Goal: Task Accomplishment & Management: Manage account settings

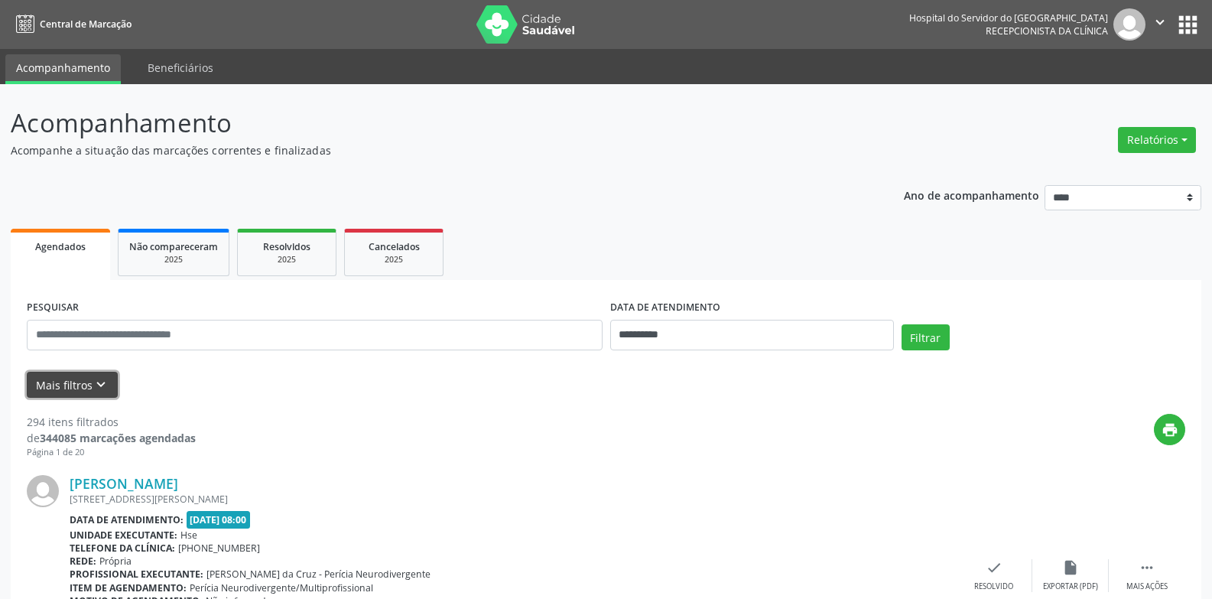
click at [59, 392] on button "Mais filtros keyboard_arrow_down" at bounding box center [72, 385] width 91 height 27
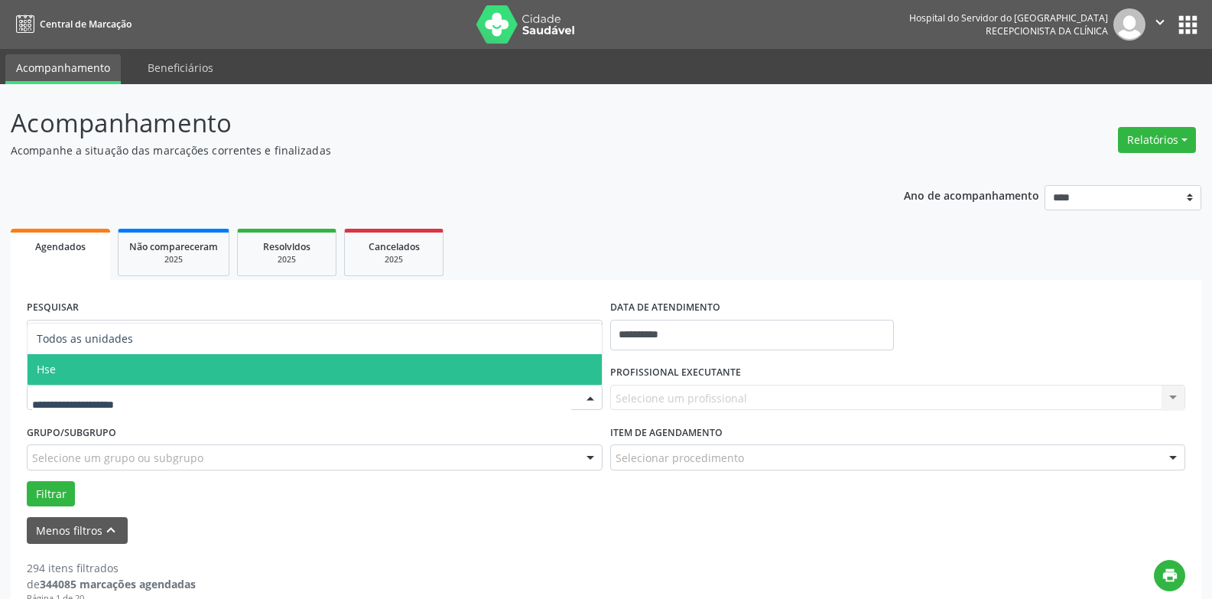
click at [111, 369] on span "Hse" at bounding box center [315, 369] width 574 height 31
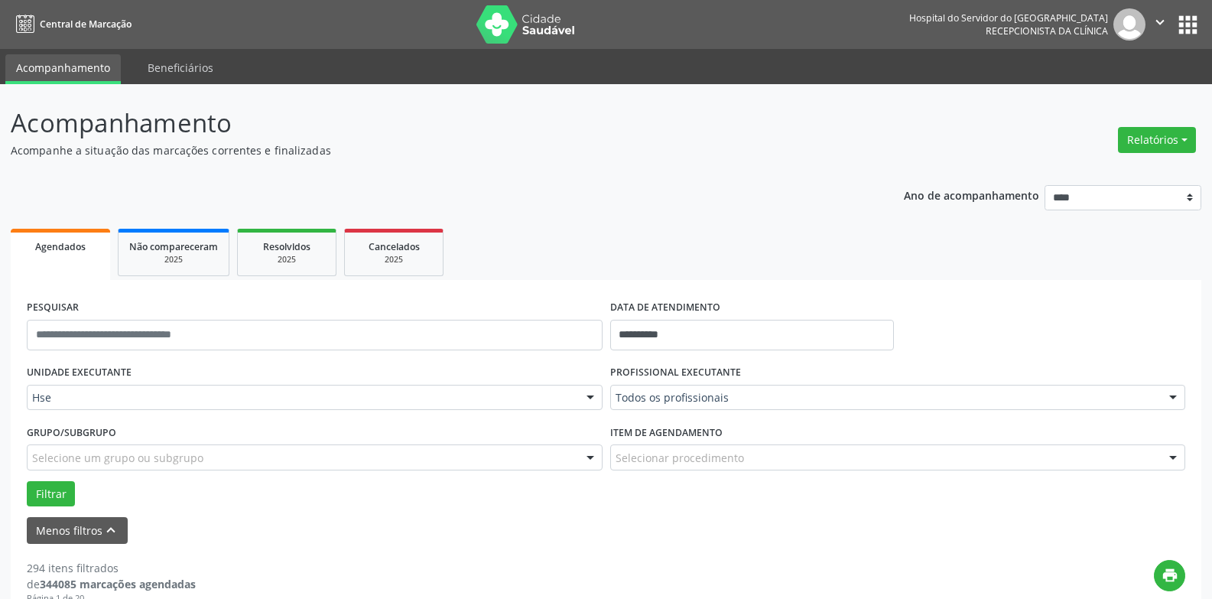
click at [682, 405] on div "Todos os profissionais" at bounding box center [898, 398] width 576 height 26
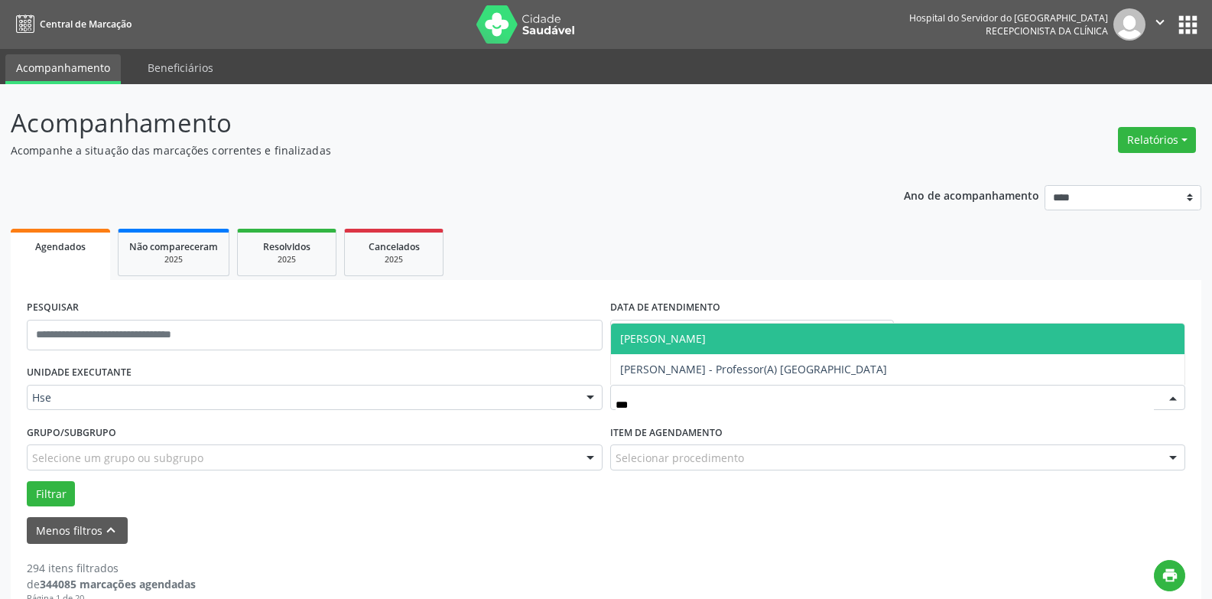
type input "****"
click at [699, 339] on span "[PERSON_NAME]" at bounding box center [663, 338] width 86 height 15
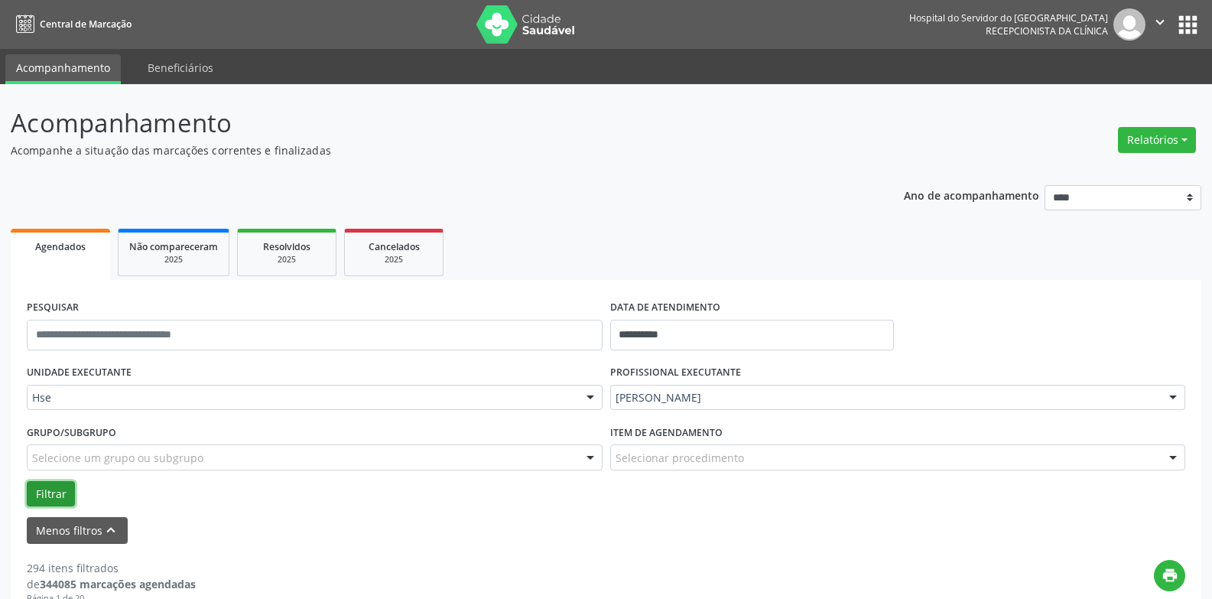
click at [53, 481] on button "Filtrar" at bounding box center [51, 494] width 48 height 26
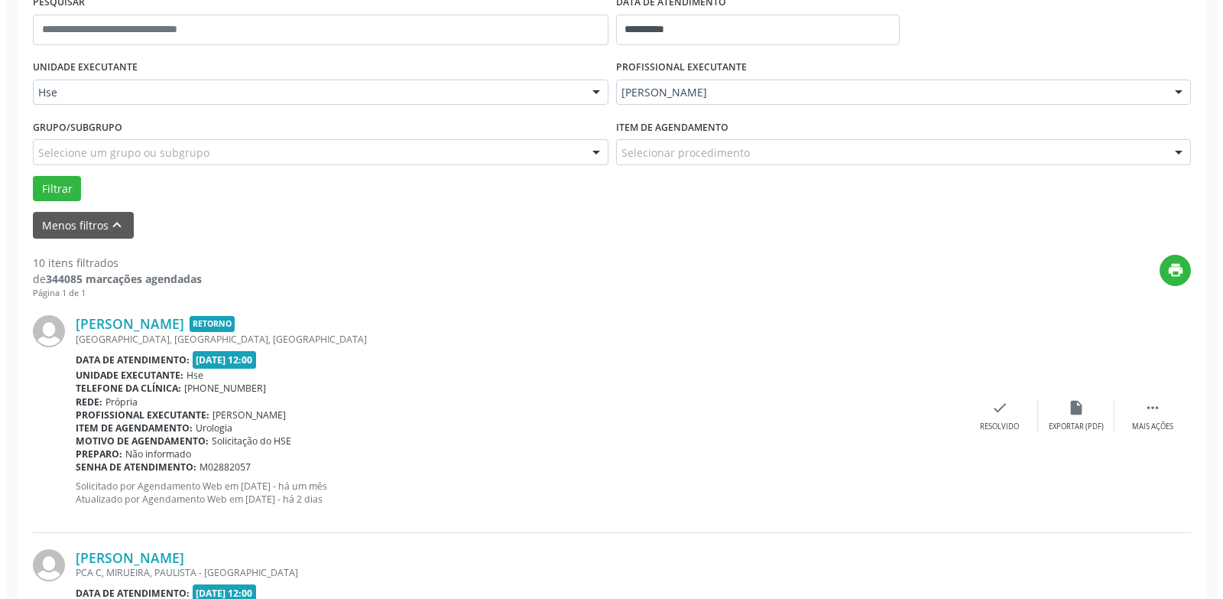
scroll to position [306, 0]
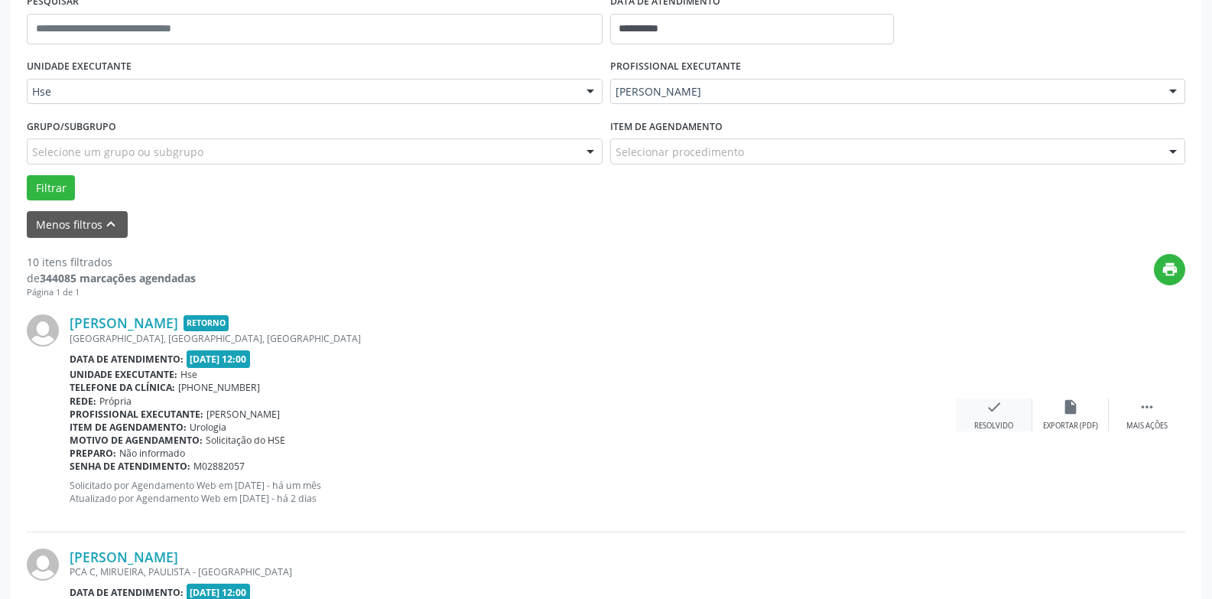
click at [985, 403] on div "check Resolvido" at bounding box center [994, 414] width 76 height 33
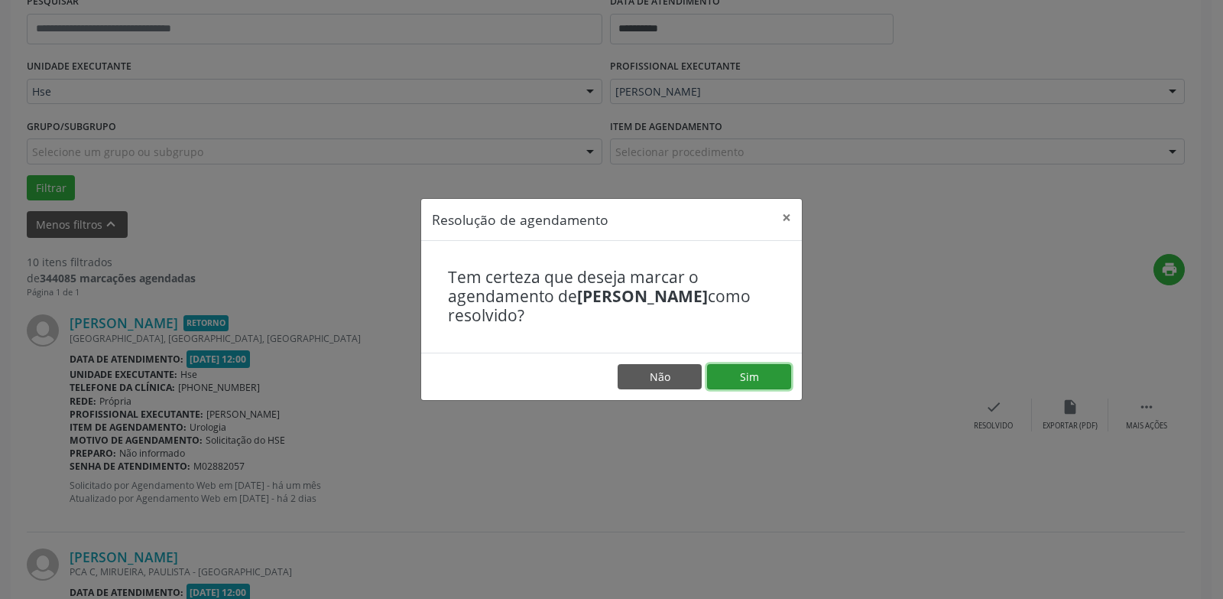
click at [758, 371] on button "Sim" at bounding box center [749, 377] width 84 height 26
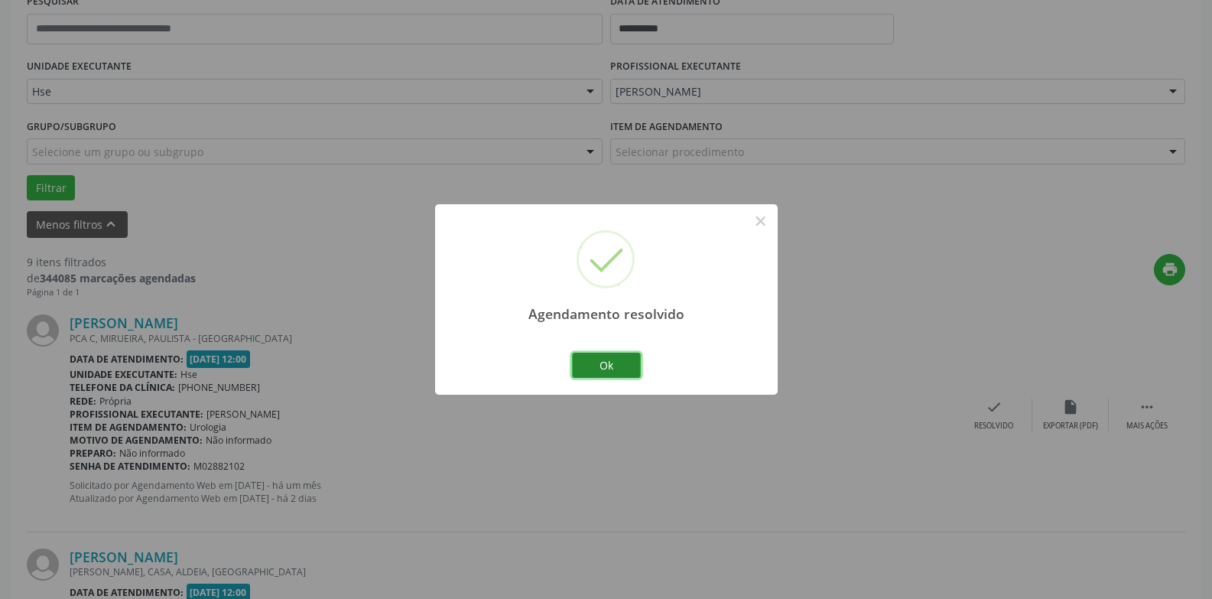
click at [600, 365] on button "Ok" at bounding box center [606, 365] width 69 height 26
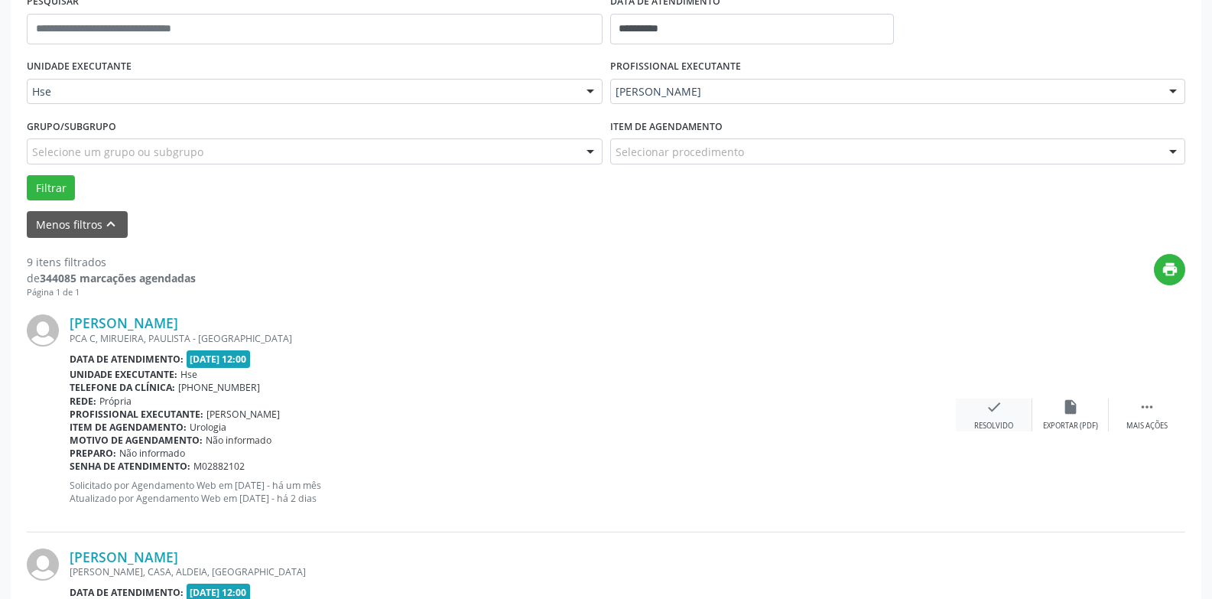
click at [999, 412] on icon "check" at bounding box center [993, 406] width 17 height 17
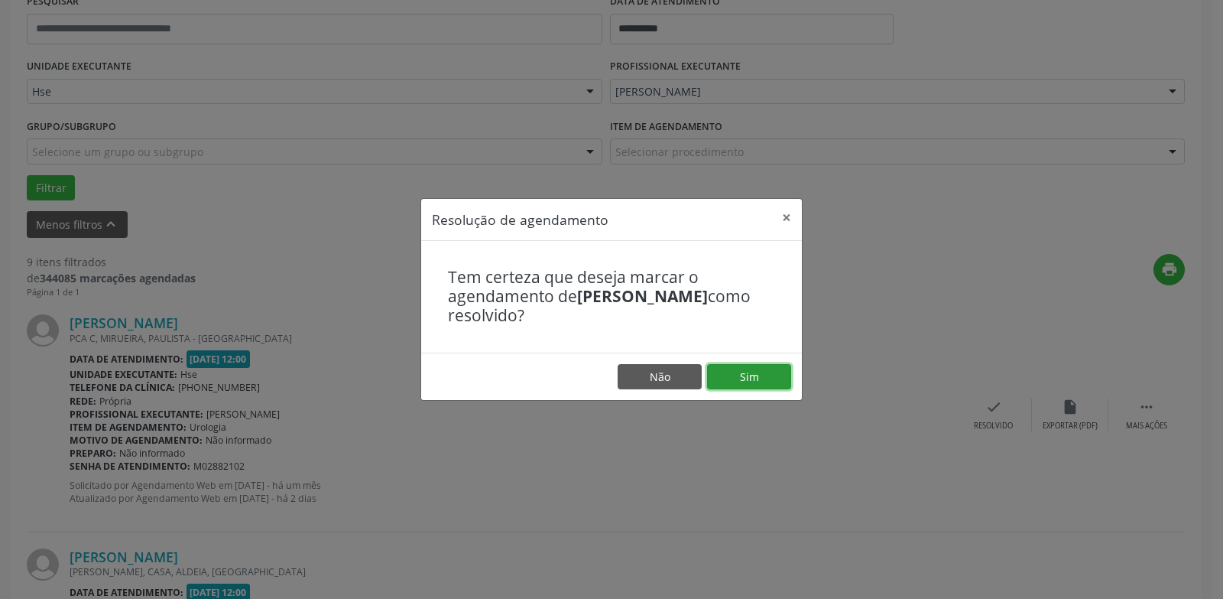
click at [748, 373] on button "Sim" at bounding box center [749, 377] width 84 height 26
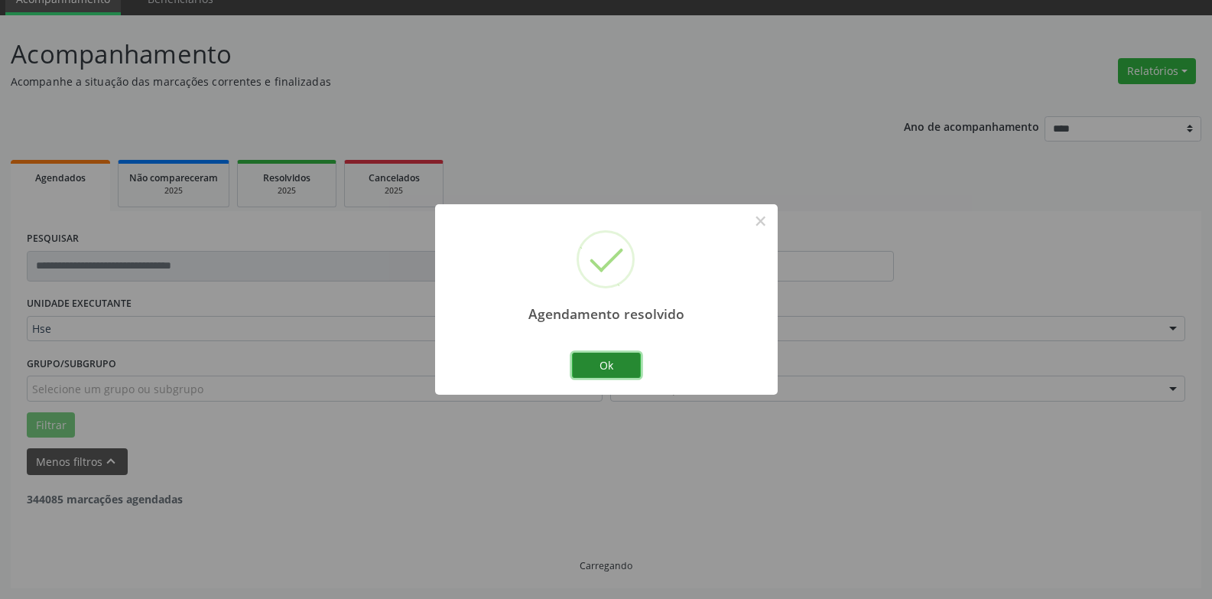
click at [592, 361] on button "Ok" at bounding box center [606, 365] width 69 height 26
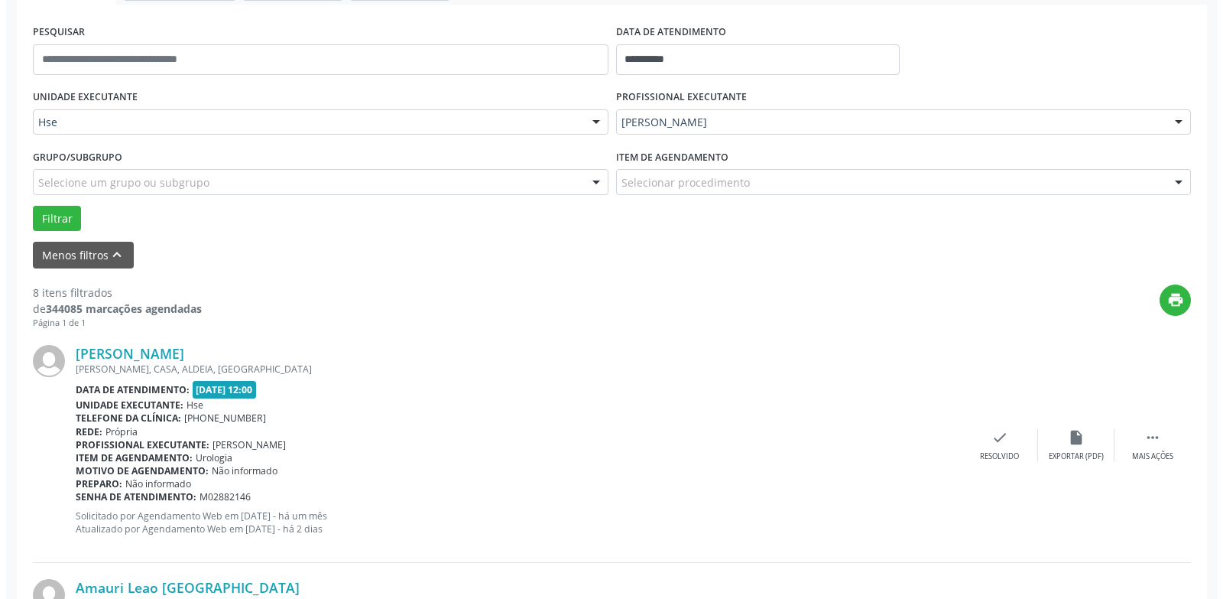
scroll to position [298, 0]
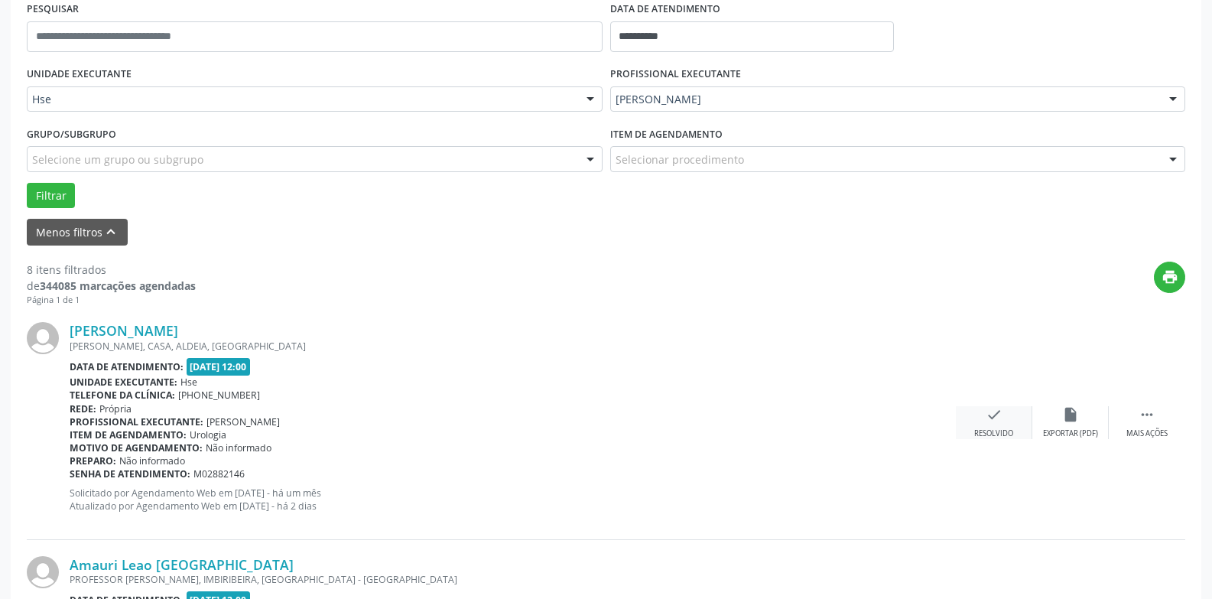
click at [977, 418] on div "check Resolvido" at bounding box center [994, 422] width 76 height 33
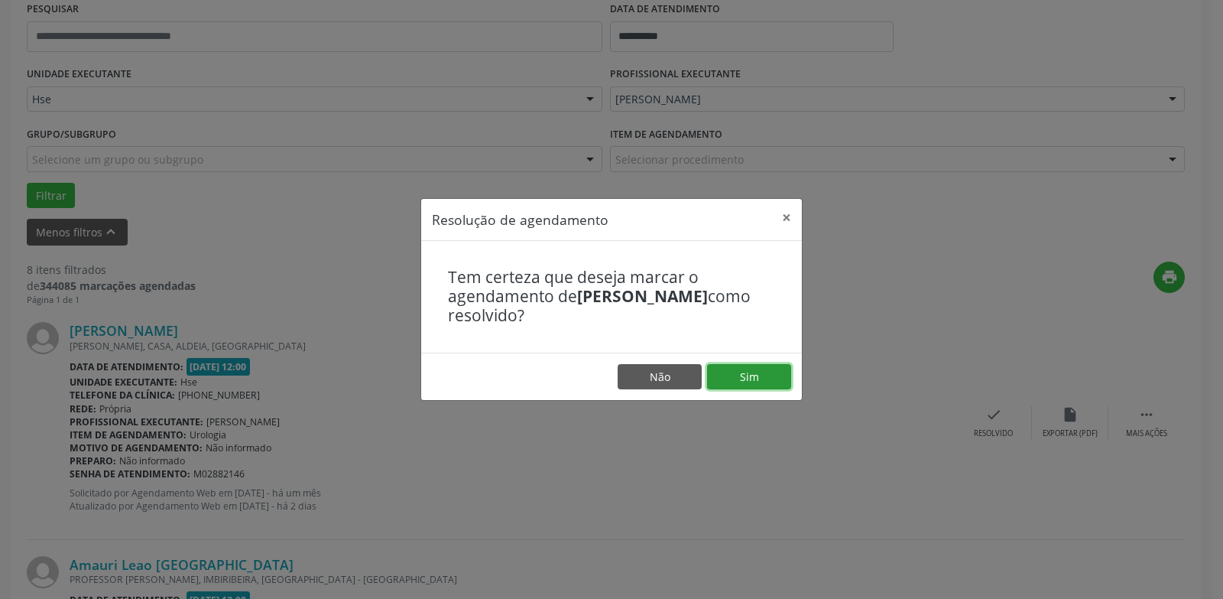
click at [789, 378] on button "Sim" at bounding box center [749, 377] width 84 height 26
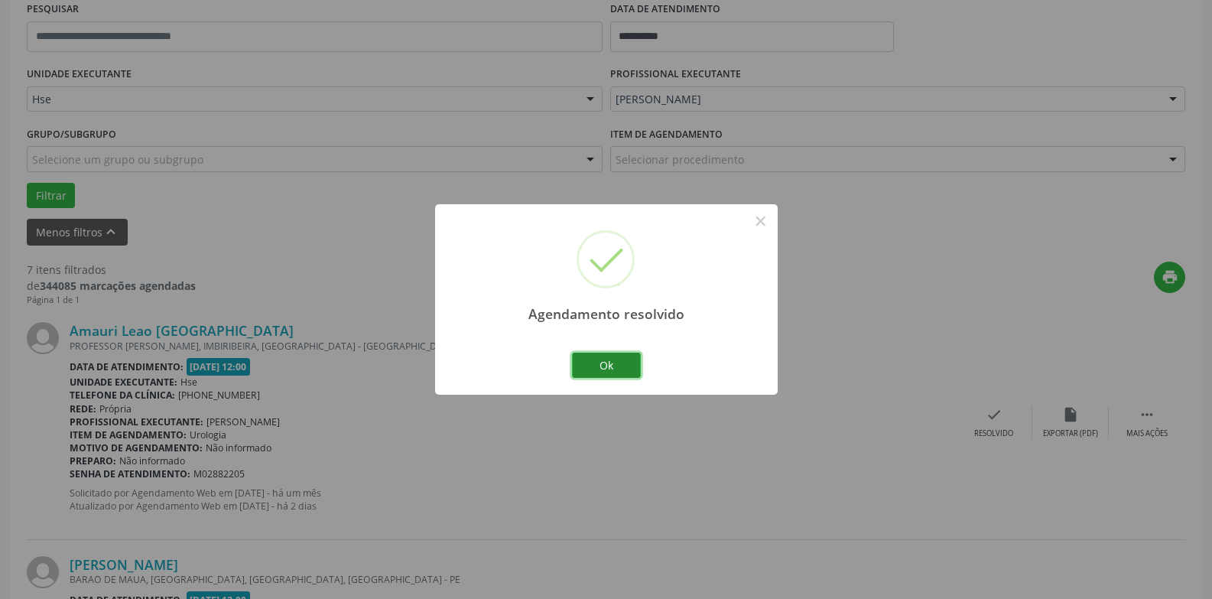
click at [602, 362] on button "Ok" at bounding box center [606, 365] width 69 height 26
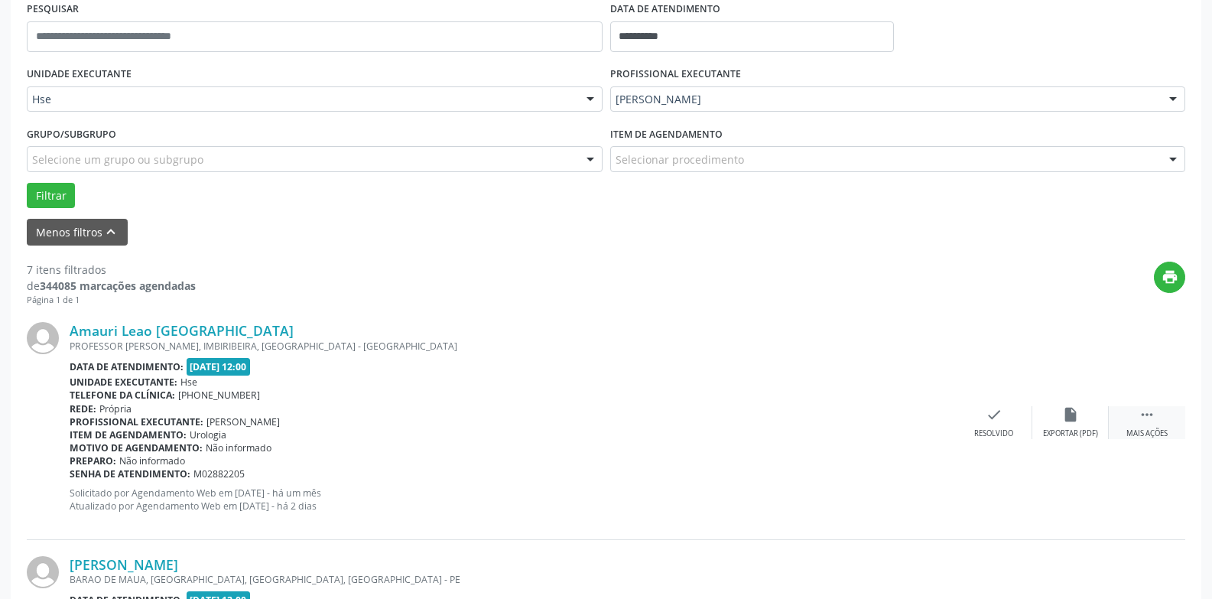
click at [1147, 430] on div "Mais ações" at bounding box center [1146, 433] width 41 height 11
click at [1047, 420] on div "alarm_off Não compareceu" at bounding box center [1070, 422] width 76 height 33
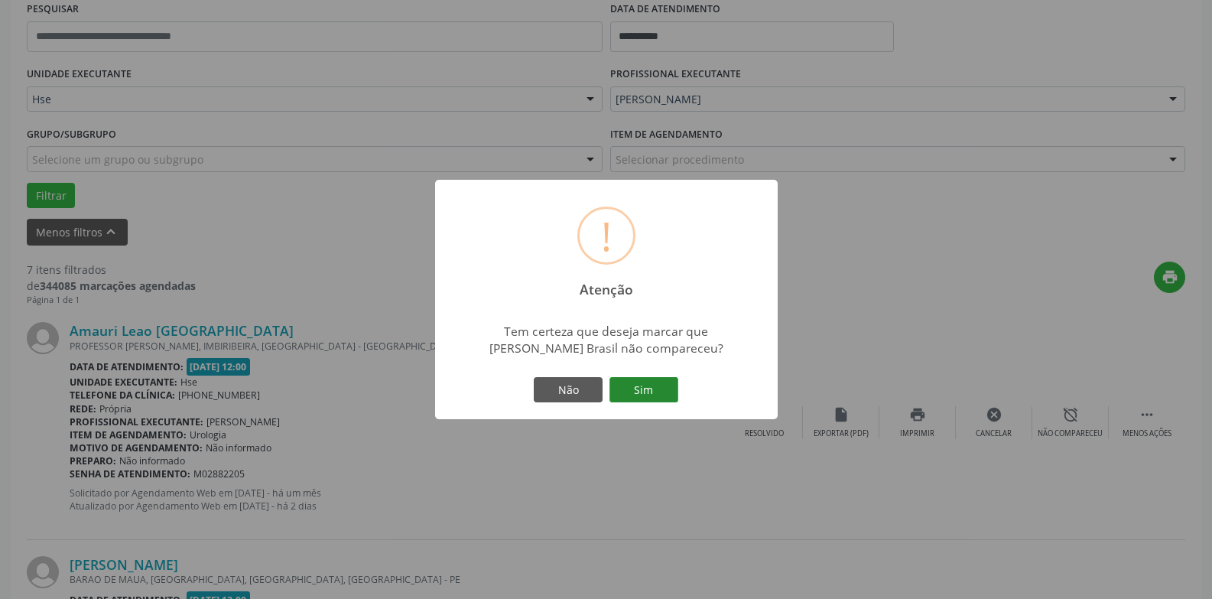
click at [665, 388] on button "Sim" at bounding box center [643, 390] width 69 height 26
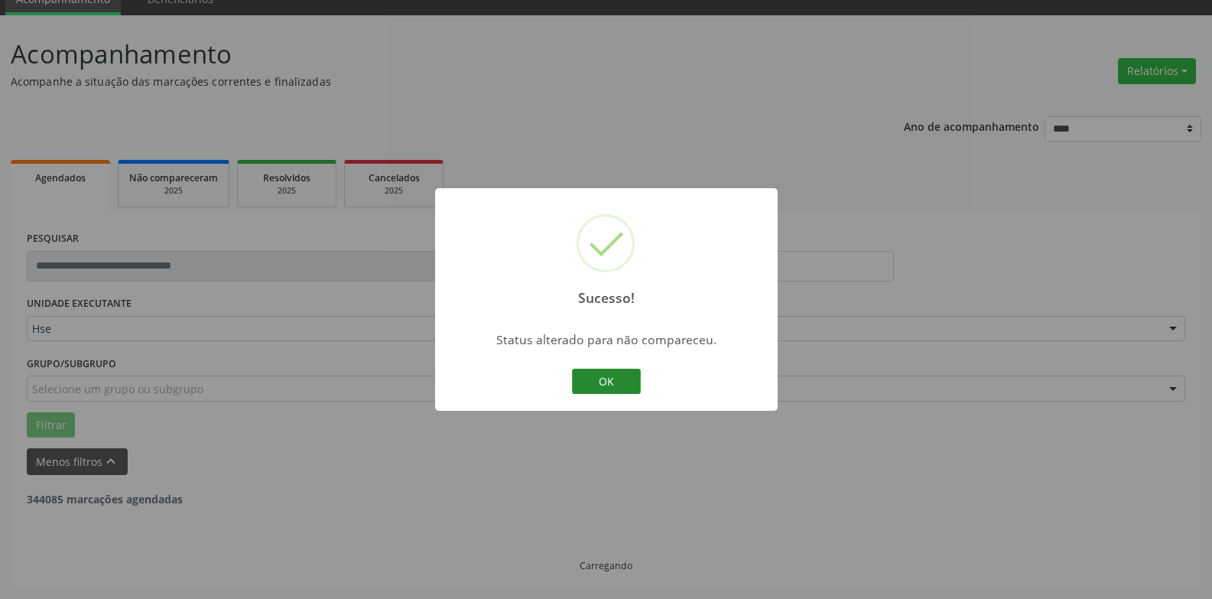
click at [602, 387] on button "OK" at bounding box center [606, 381] width 69 height 26
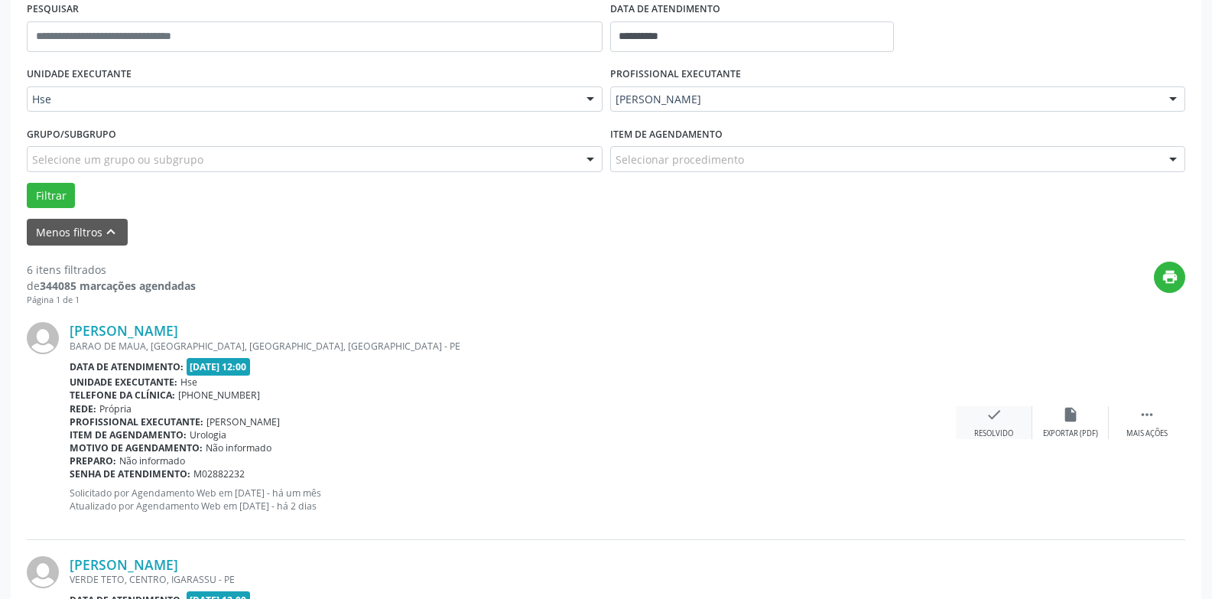
click at [990, 421] on icon "check" at bounding box center [993, 414] width 17 height 17
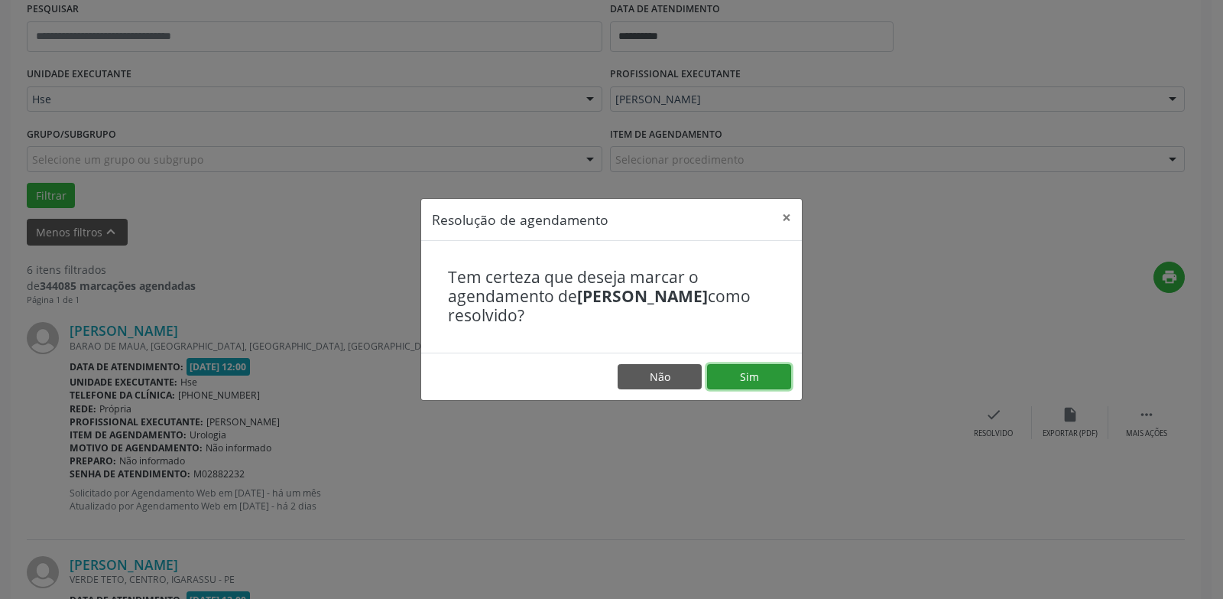
click at [769, 372] on button "Sim" at bounding box center [749, 377] width 84 height 26
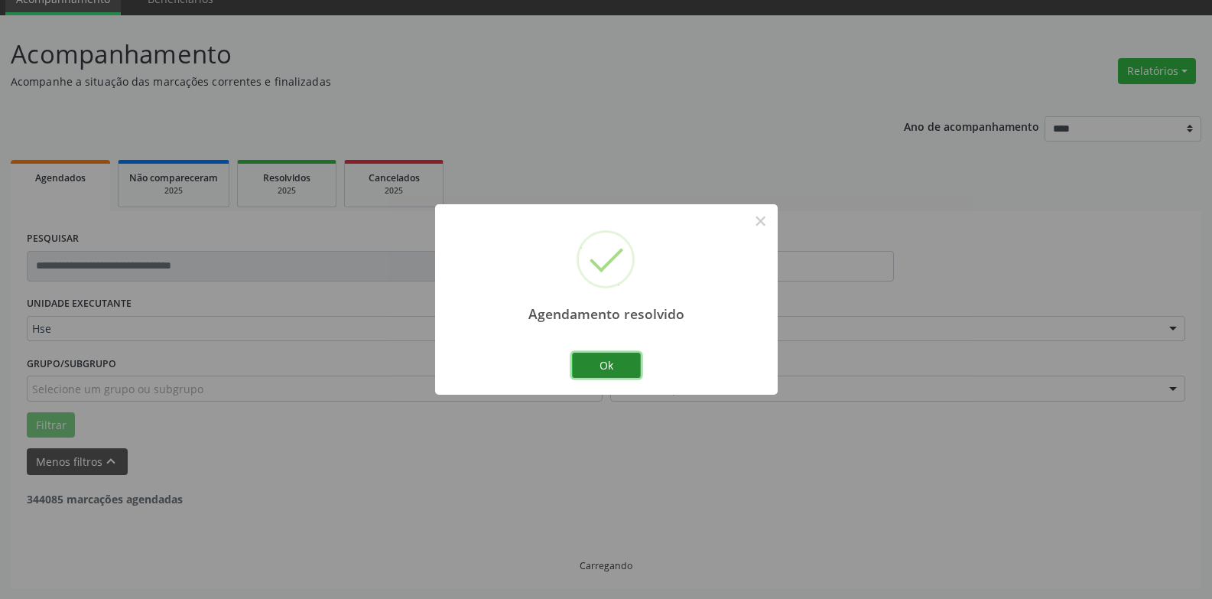
click at [610, 359] on button "Ok" at bounding box center [606, 365] width 69 height 26
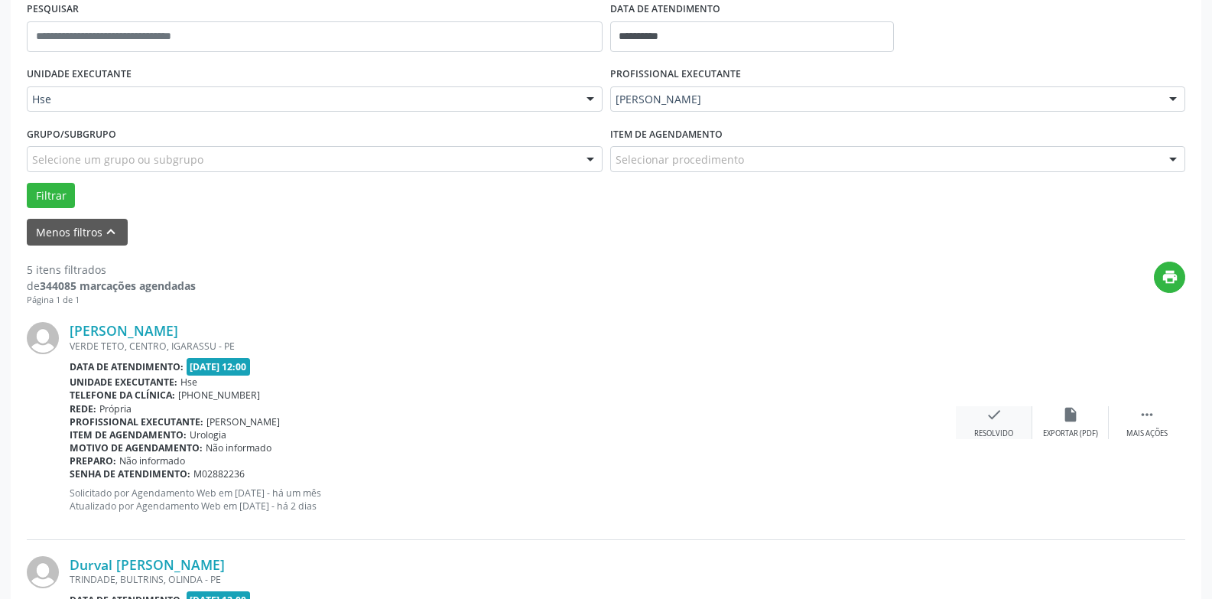
click at [1001, 423] on icon "check" at bounding box center [993, 414] width 17 height 17
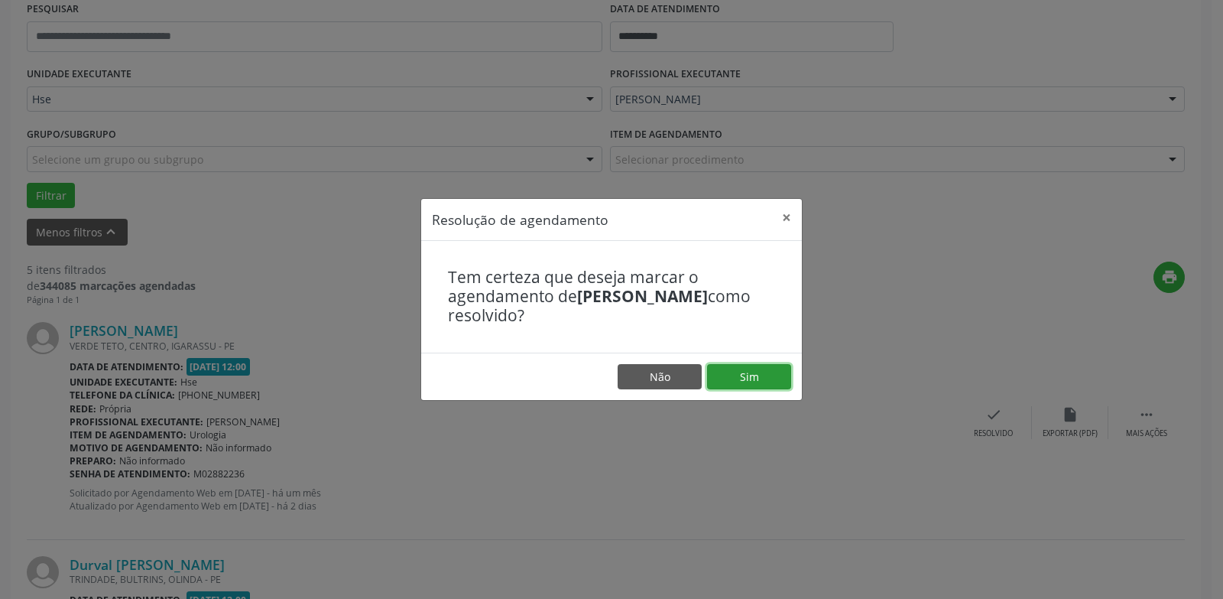
click at [732, 387] on button "Sim" at bounding box center [749, 377] width 84 height 26
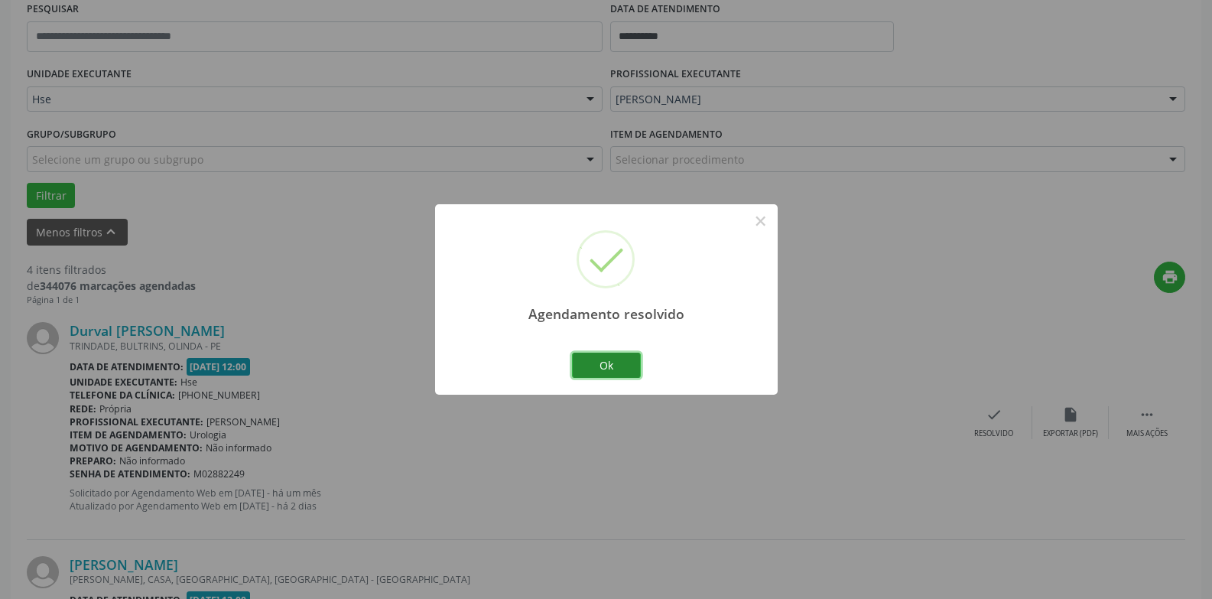
click at [599, 363] on button "Ok" at bounding box center [606, 365] width 69 height 26
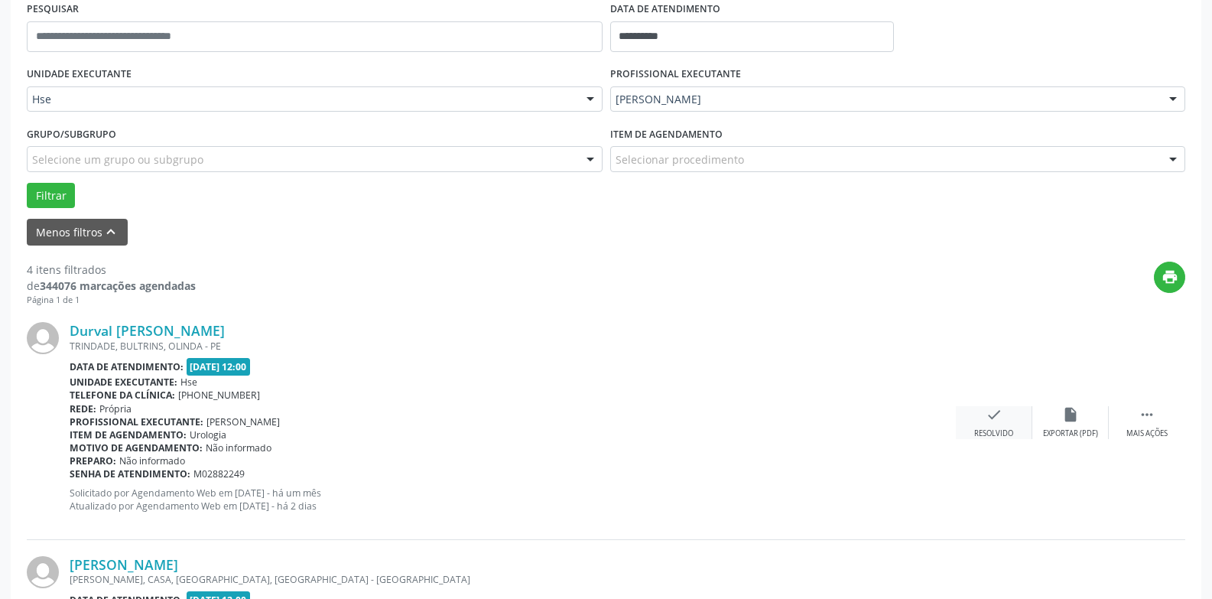
click at [993, 431] on div "Resolvido" at bounding box center [993, 433] width 39 height 11
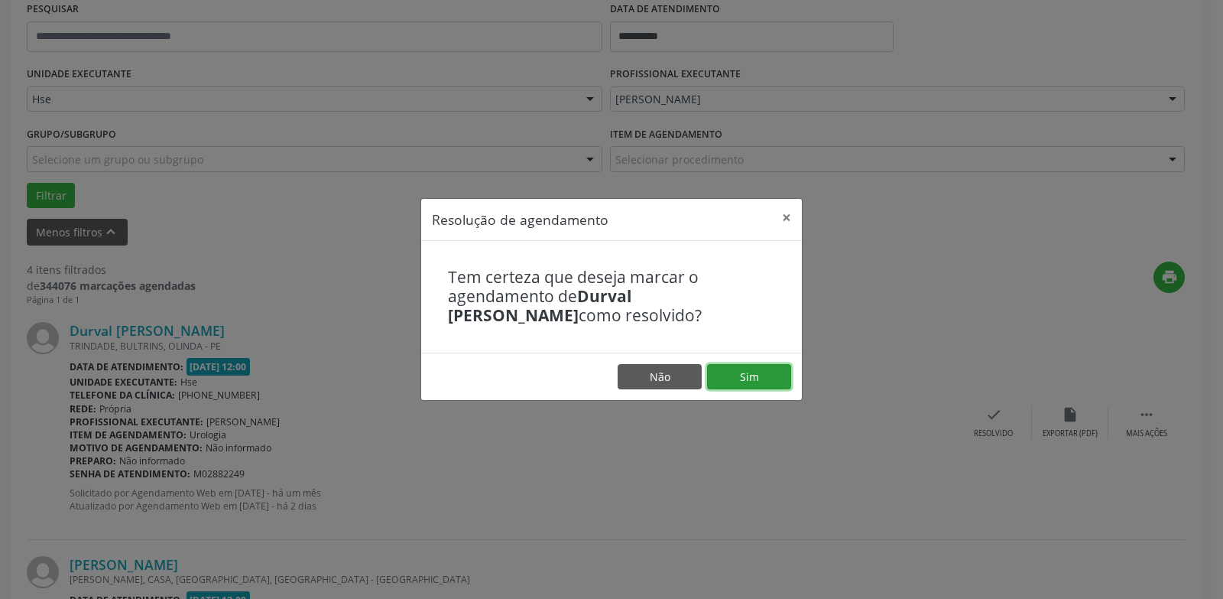
click at [762, 384] on button "Sim" at bounding box center [749, 377] width 84 height 26
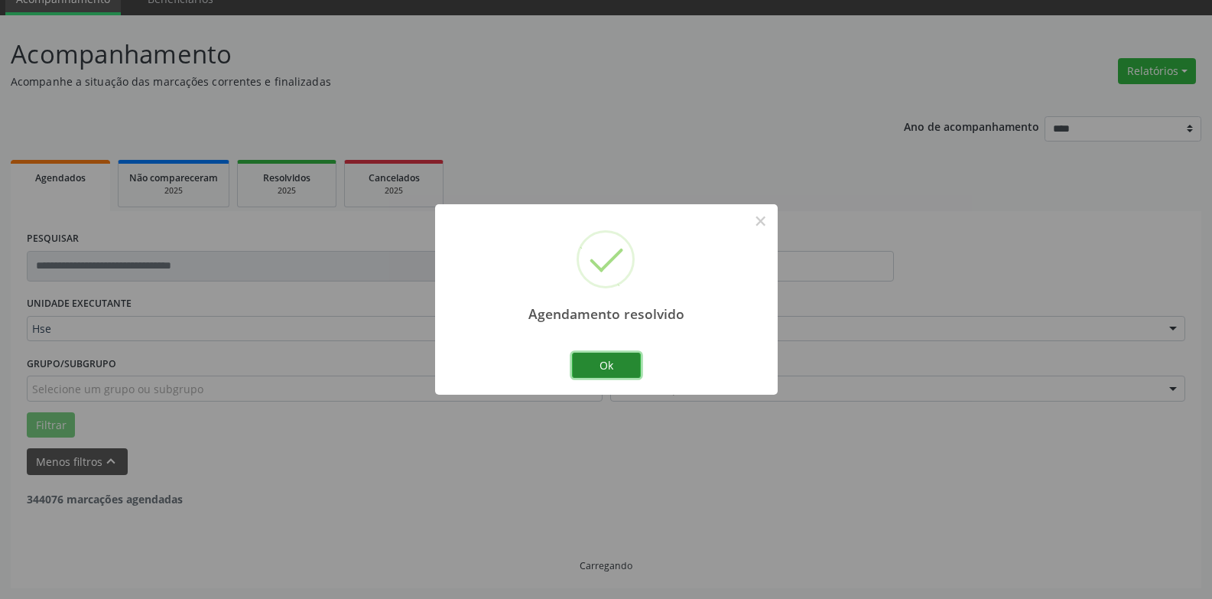
click at [601, 370] on button "Ok" at bounding box center [606, 365] width 69 height 26
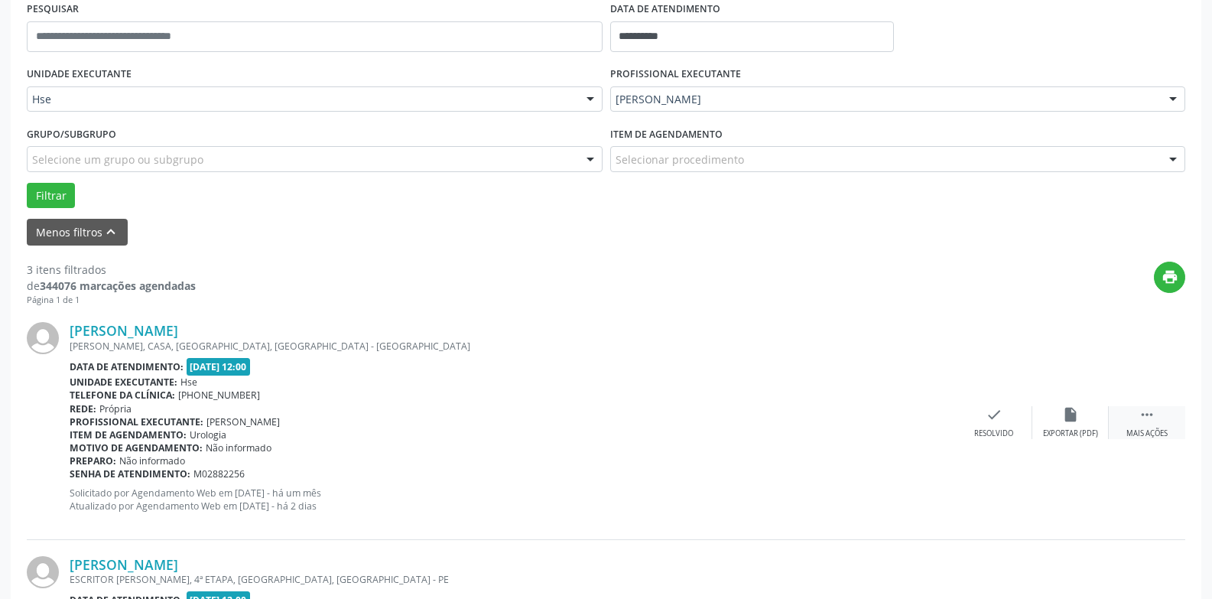
click at [1165, 425] on div " Mais ações" at bounding box center [1146, 422] width 76 height 33
click at [1076, 427] on div "alarm_off Não compareceu" at bounding box center [1070, 422] width 76 height 33
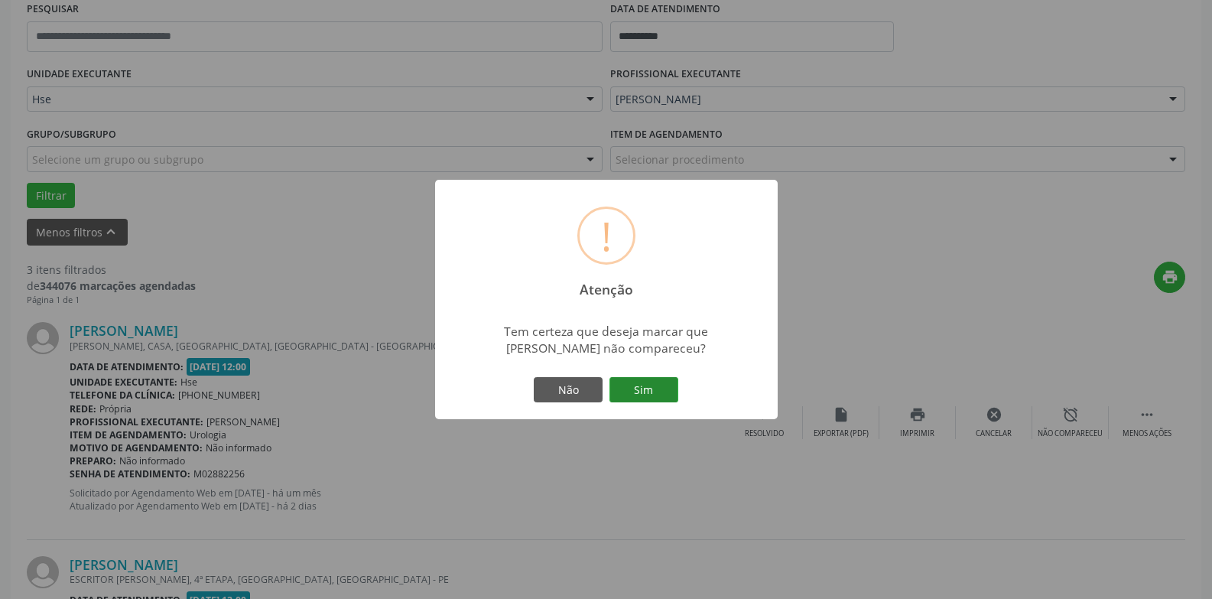
click at [635, 386] on button "Sim" at bounding box center [643, 390] width 69 height 26
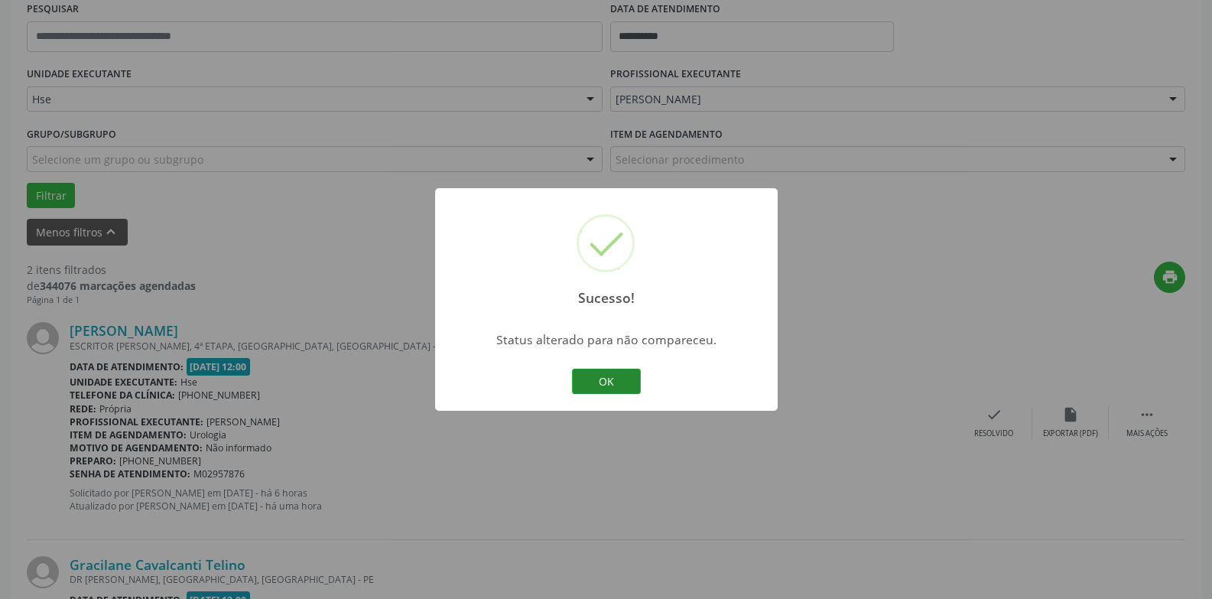
click at [605, 378] on button "OK" at bounding box center [606, 381] width 69 height 26
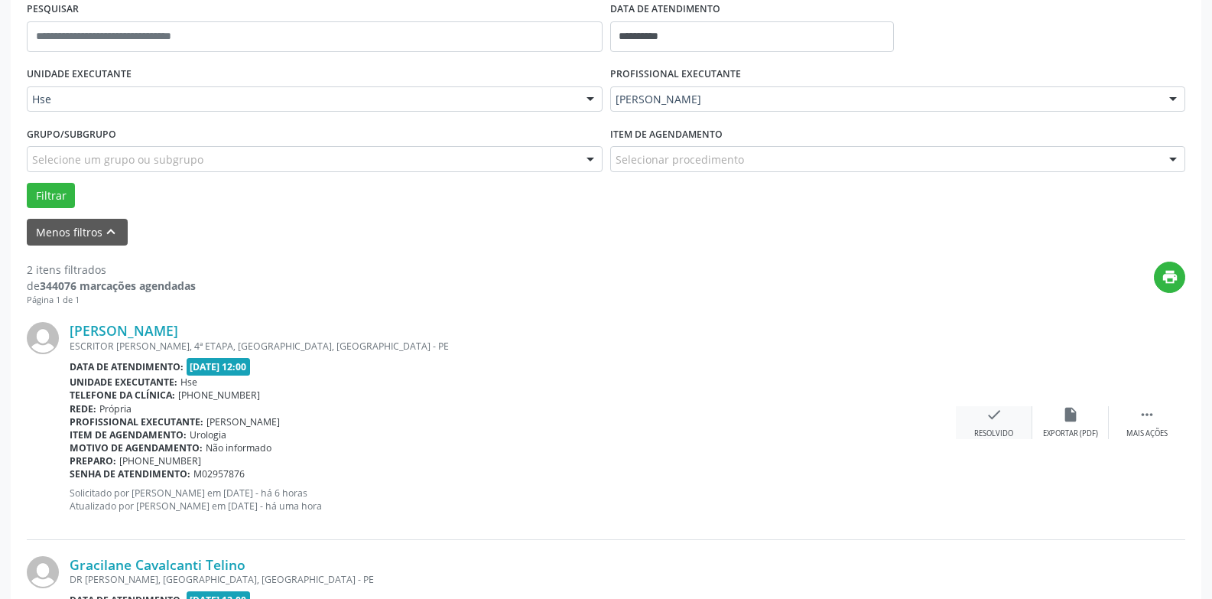
click at [995, 420] on icon "check" at bounding box center [993, 414] width 17 height 17
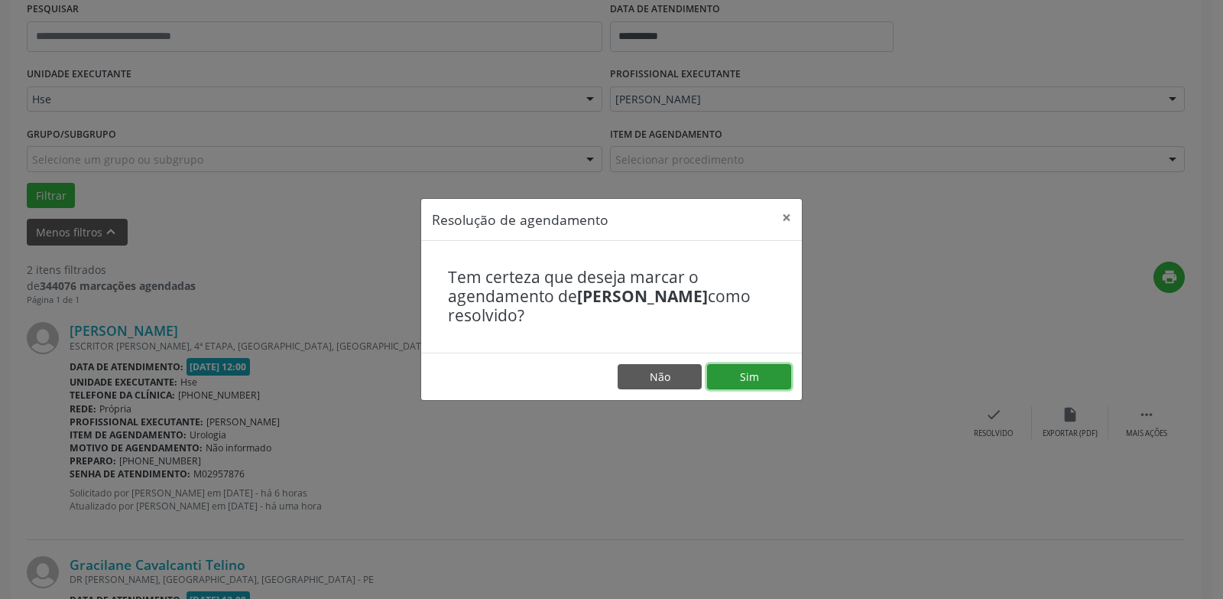
click at [762, 379] on button "Sim" at bounding box center [749, 377] width 84 height 26
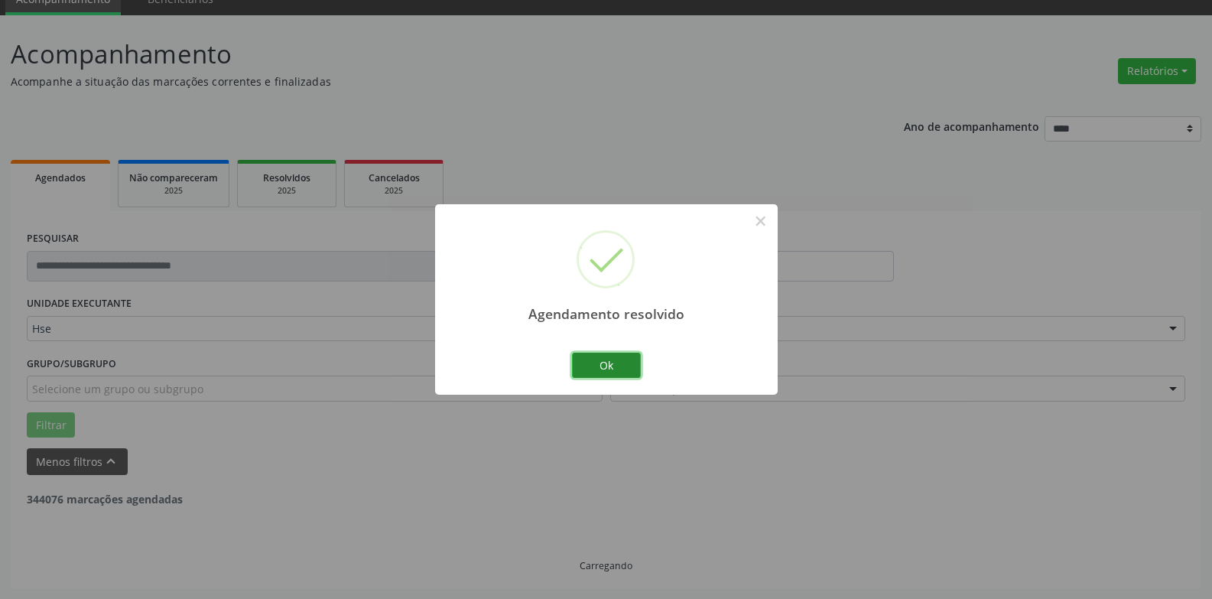
click at [609, 368] on button "Ok" at bounding box center [606, 365] width 69 height 26
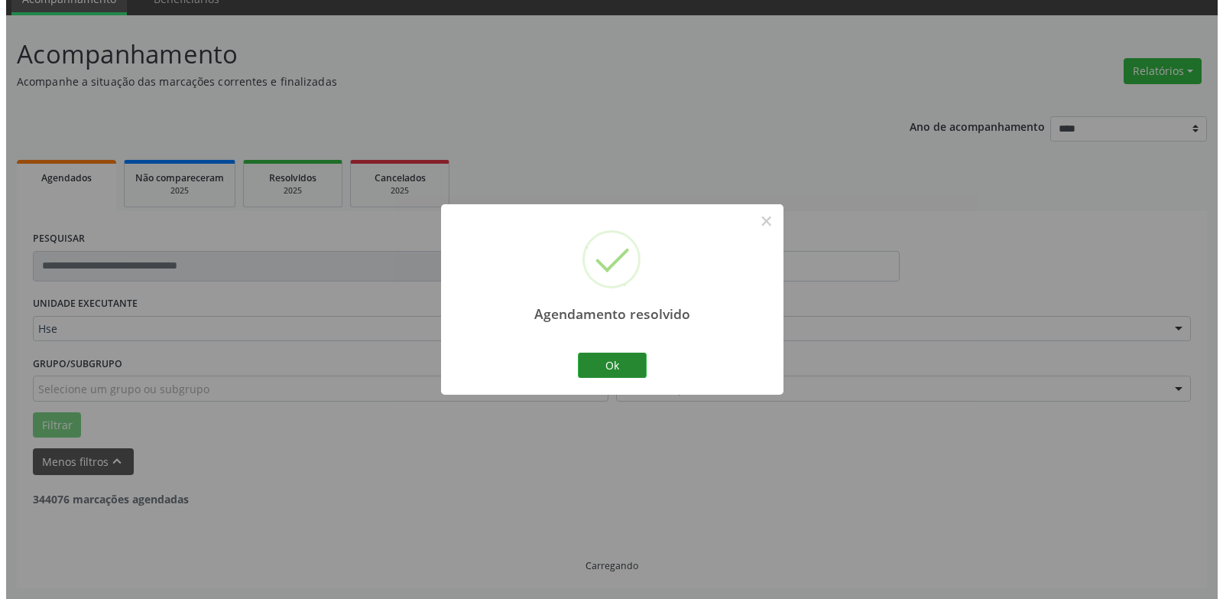
scroll to position [265, 0]
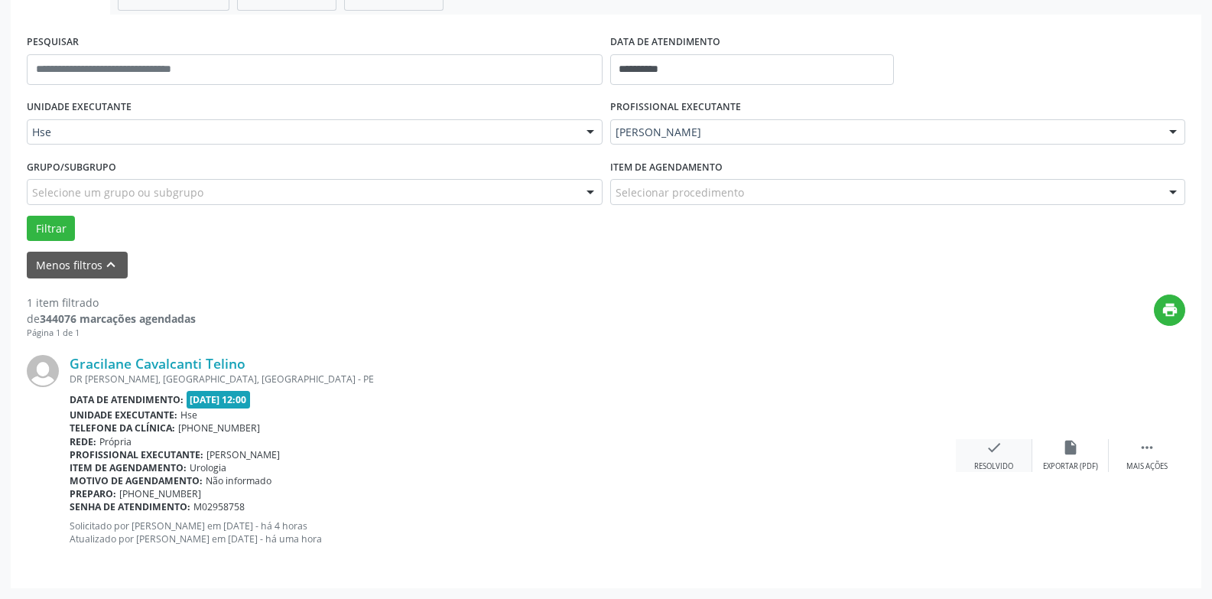
click at [1001, 455] on icon "check" at bounding box center [993, 447] width 17 height 17
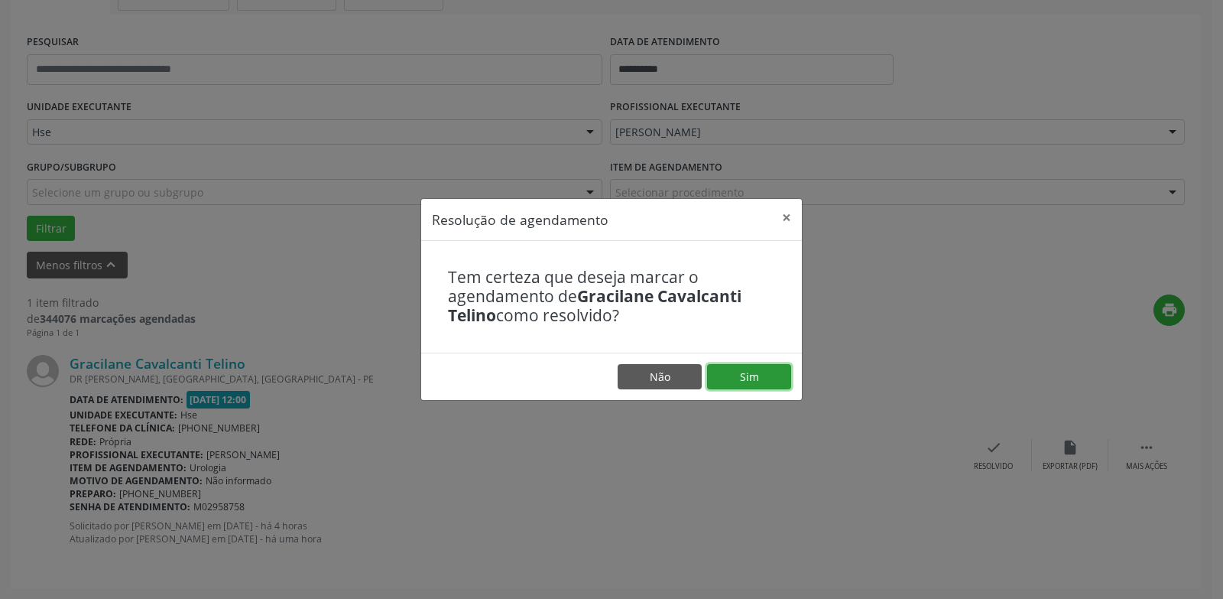
click at [758, 386] on button "Sim" at bounding box center [749, 377] width 84 height 26
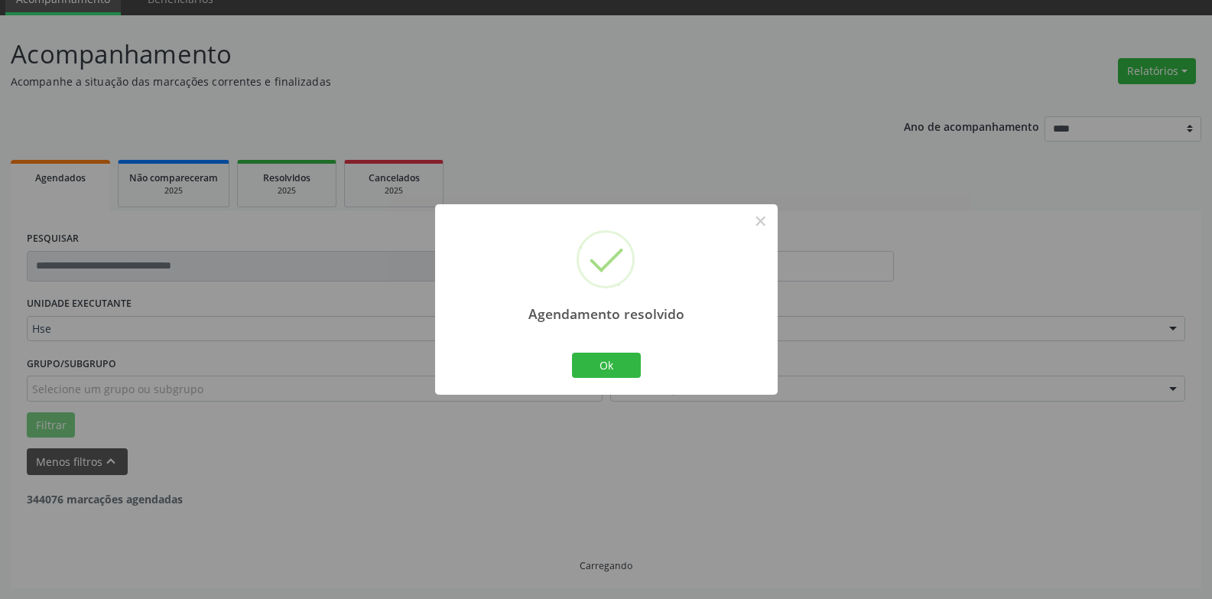
scroll to position [20, 0]
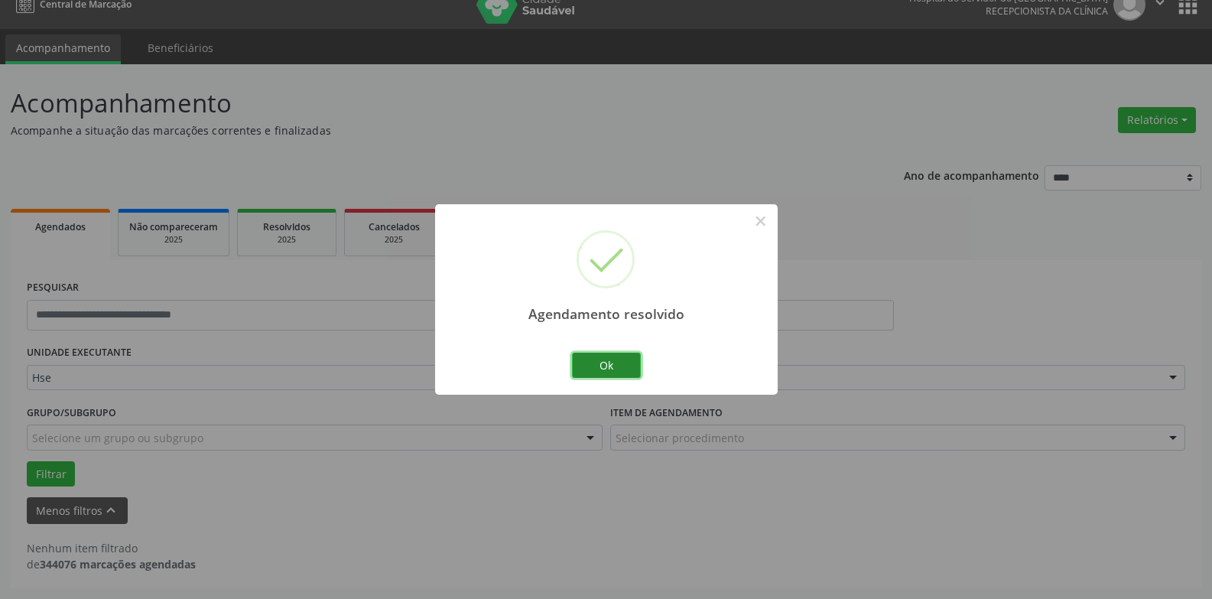
click at [607, 365] on button "Ok" at bounding box center [606, 365] width 69 height 26
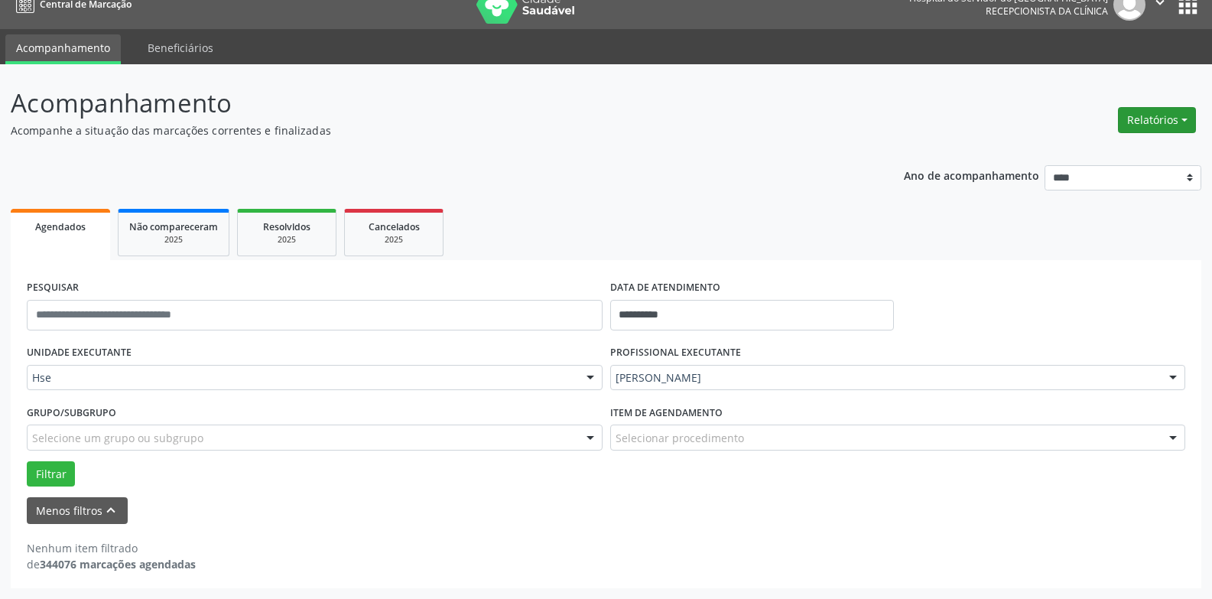
click at [1170, 129] on button "Relatórios" at bounding box center [1157, 120] width 78 height 26
click at [1163, 145] on link "Agendamentos" at bounding box center [1114, 152] width 164 height 21
select select "*"
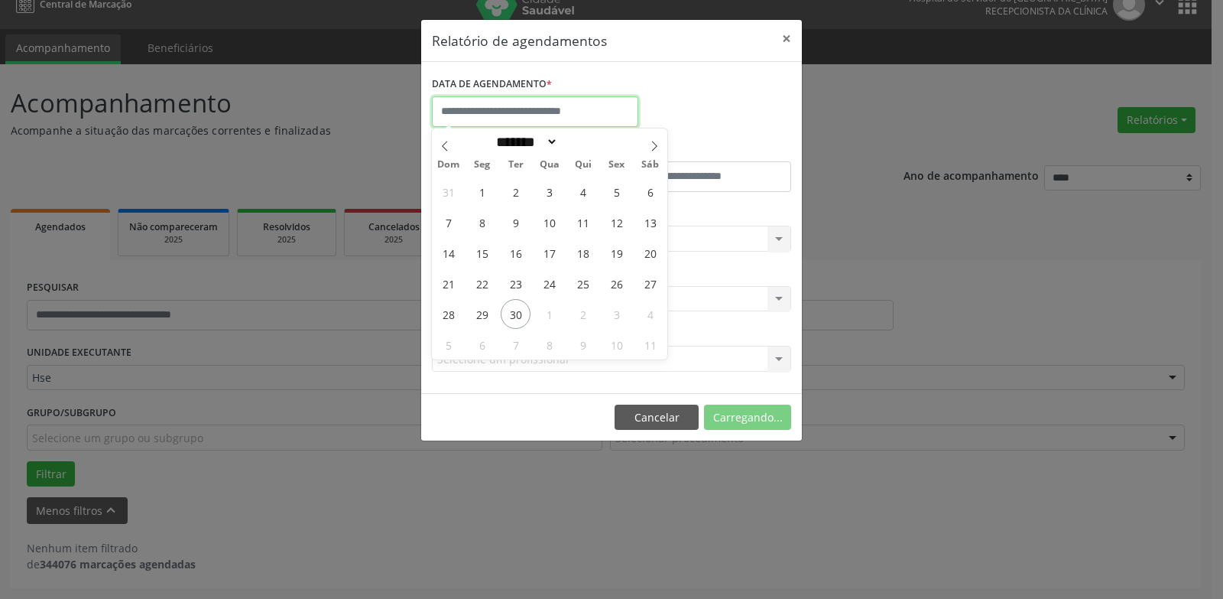
click at [473, 122] on input "text" at bounding box center [535, 111] width 206 height 31
click at [481, 326] on span "29" at bounding box center [482, 314] width 30 height 30
type input "**********"
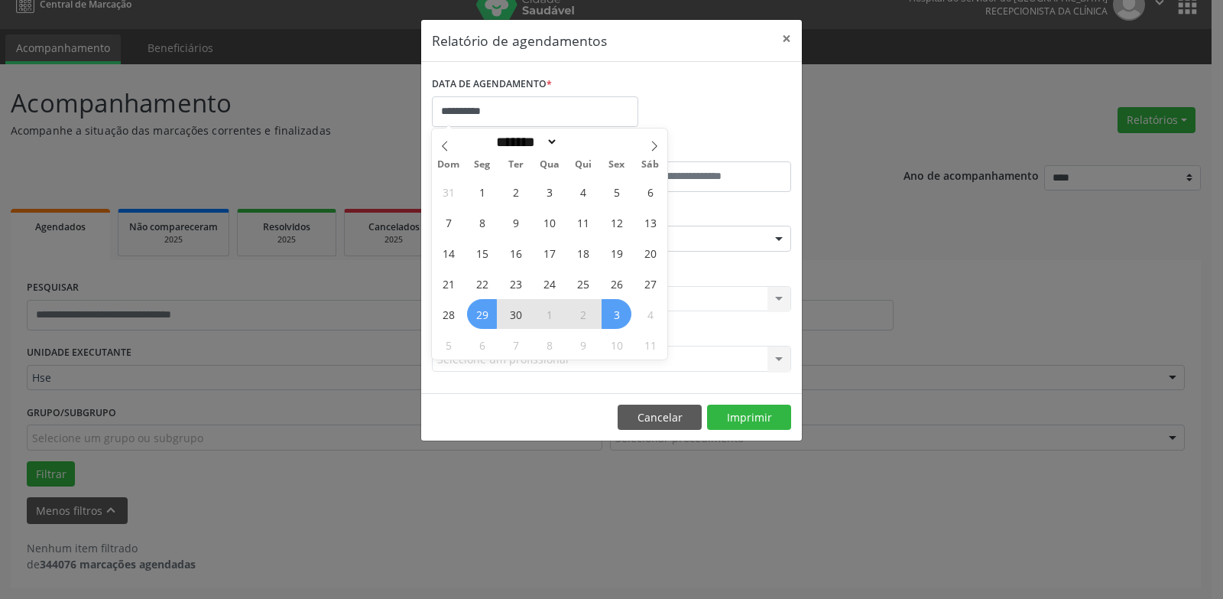
click at [612, 320] on span "3" at bounding box center [617, 314] width 30 height 30
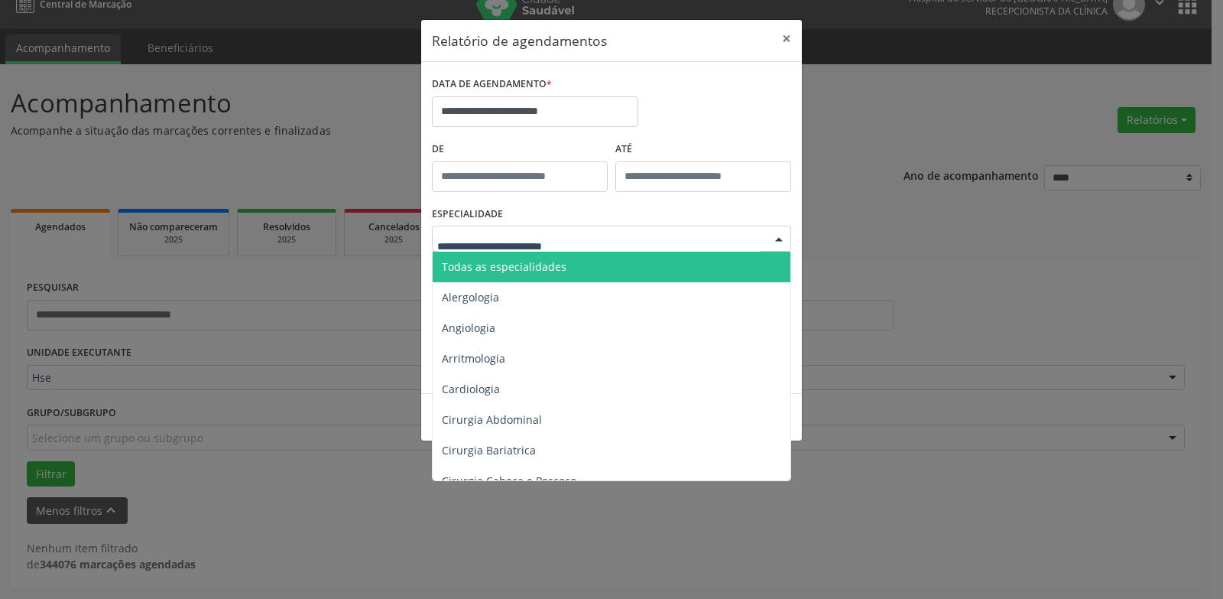
click at [587, 247] on div at bounding box center [611, 239] width 359 height 26
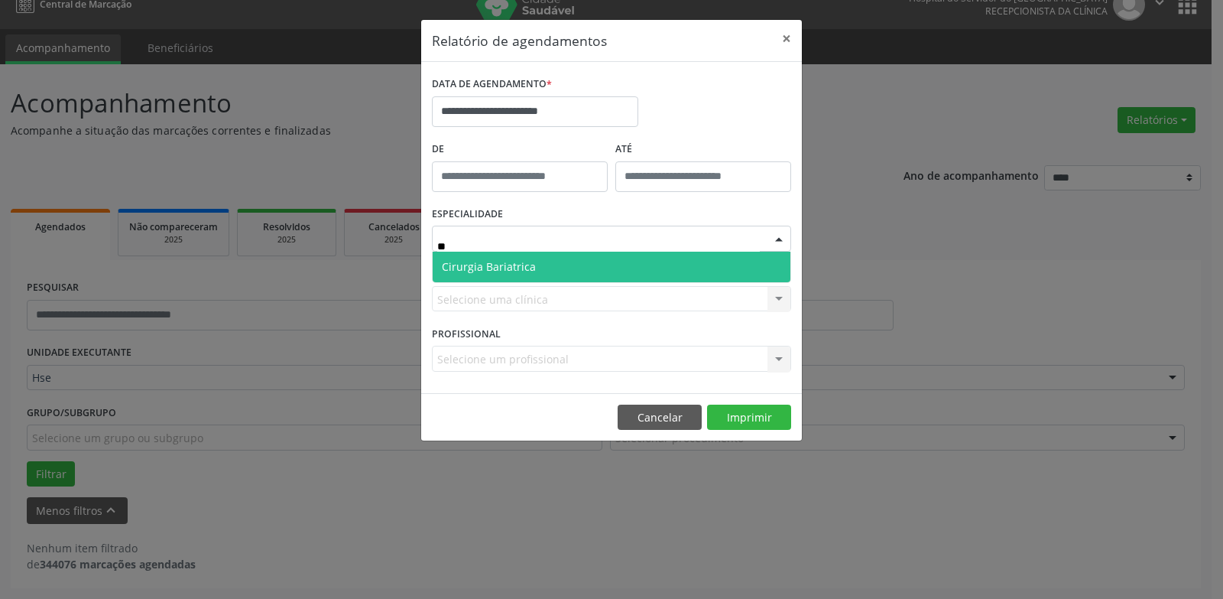
type input "***"
click at [583, 254] on span "Cirurgia Bariatrica" at bounding box center [612, 267] width 358 height 31
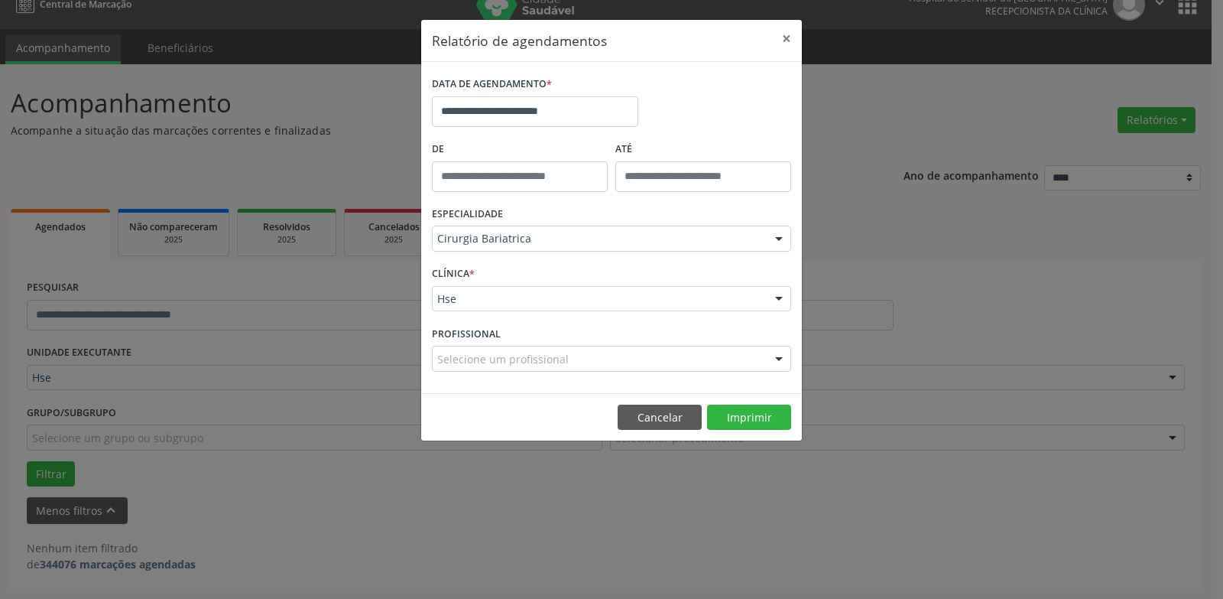
click at [735, 402] on footer "Cancelar Imprimir" at bounding box center [611, 417] width 381 height 48
click at [737, 419] on button "Imprimir" at bounding box center [749, 417] width 84 height 26
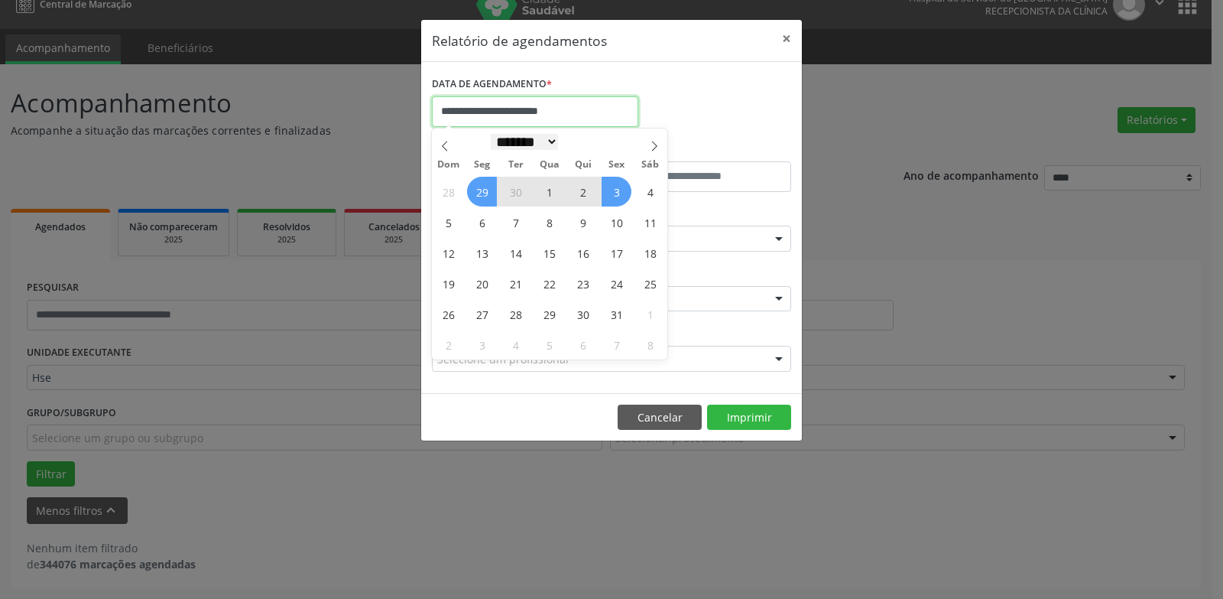
click at [566, 125] on body "**********" at bounding box center [611, 279] width 1223 height 599
click at [479, 232] on span "6" at bounding box center [482, 222] width 30 height 30
type input "**********"
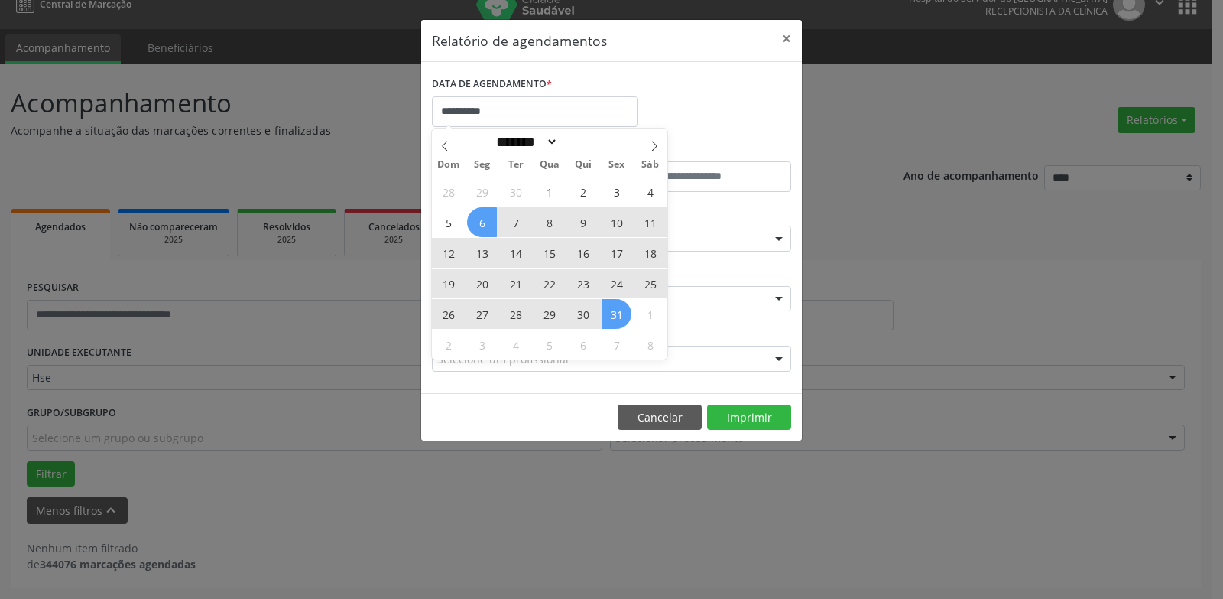
click at [628, 320] on span "31" at bounding box center [617, 314] width 30 height 30
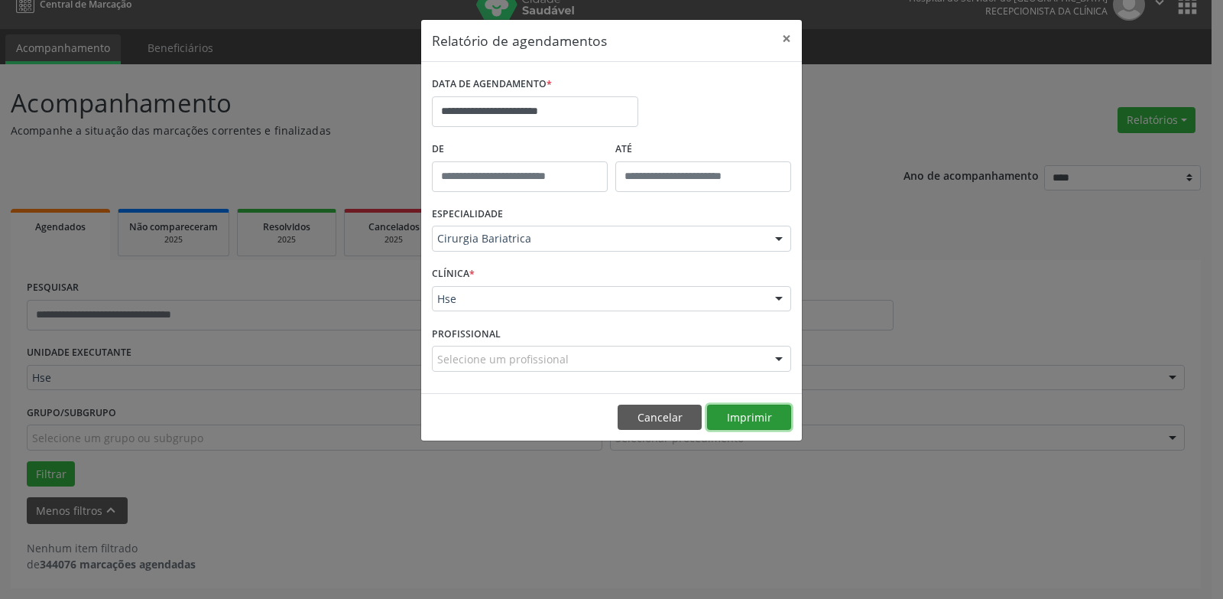
click at [751, 412] on button "Imprimir" at bounding box center [749, 417] width 84 height 26
click at [686, 415] on button "Cancelar" at bounding box center [660, 417] width 84 height 26
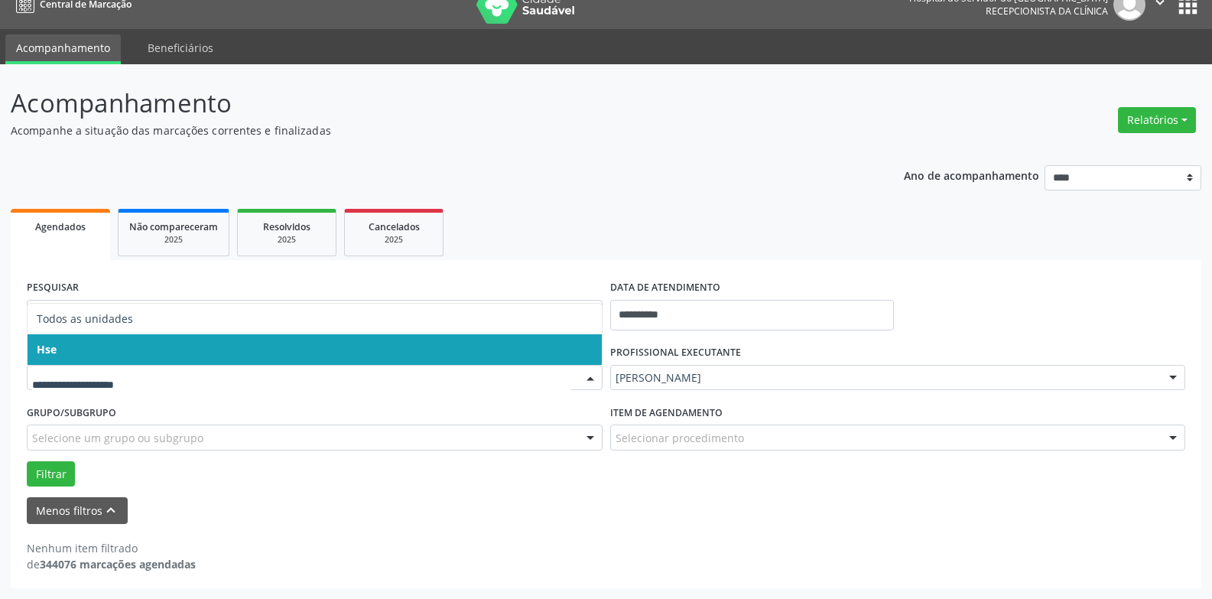
click at [423, 348] on span "Hse" at bounding box center [315, 349] width 574 height 31
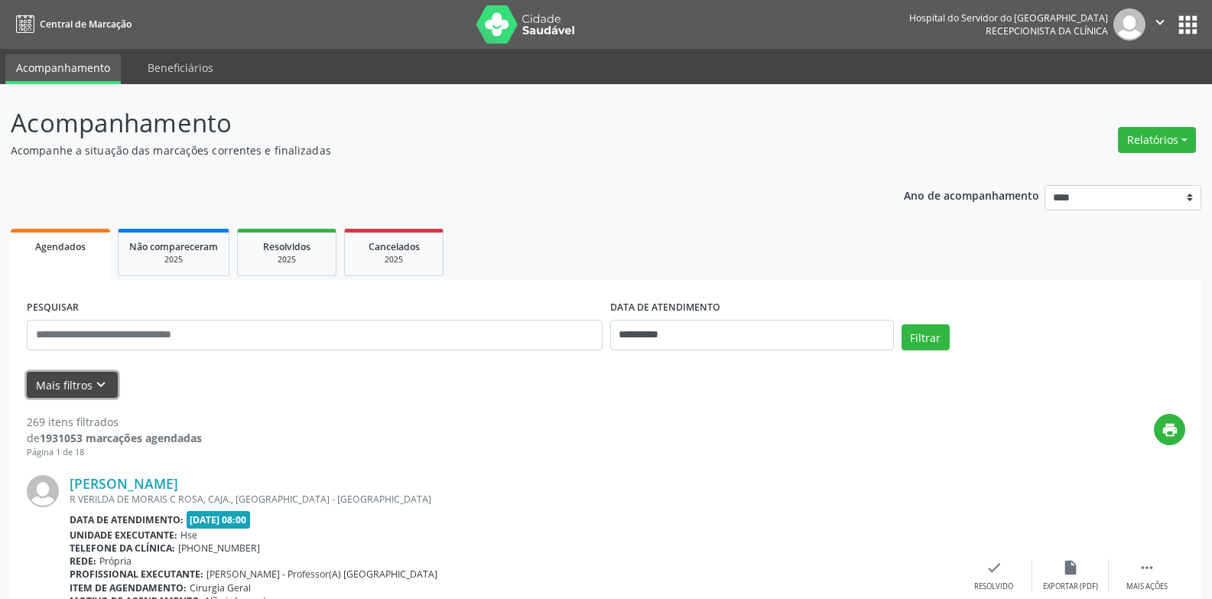
click at [64, 382] on button "Mais filtros keyboard_arrow_down" at bounding box center [72, 385] width 91 height 27
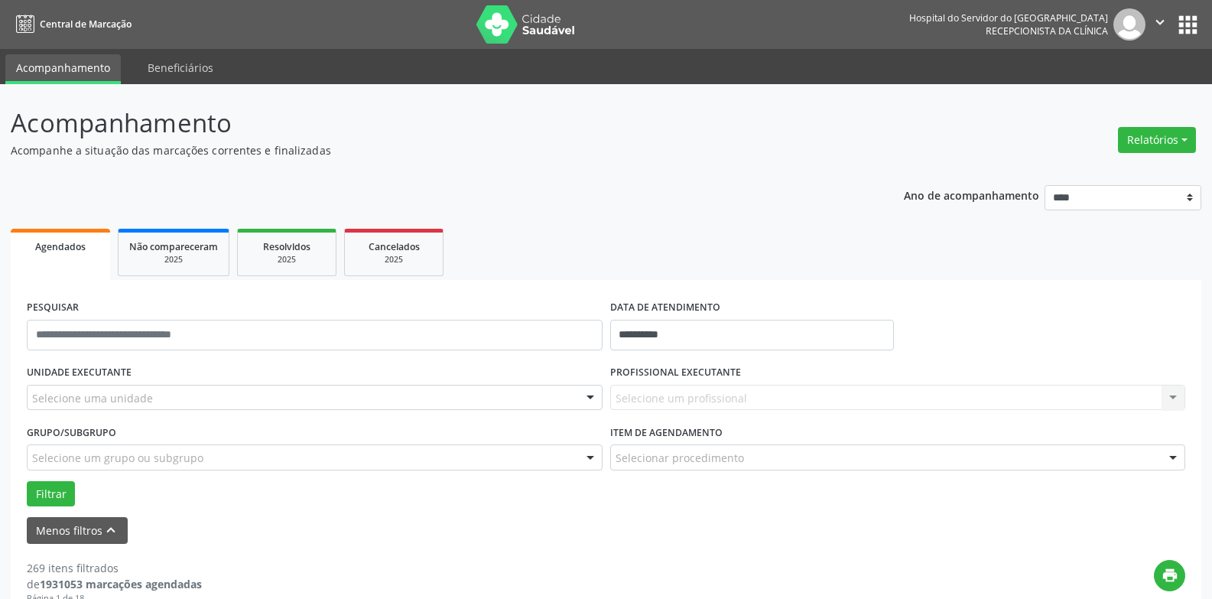
click at [219, 398] on div "Selecione uma unidade" at bounding box center [315, 398] width 576 height 26
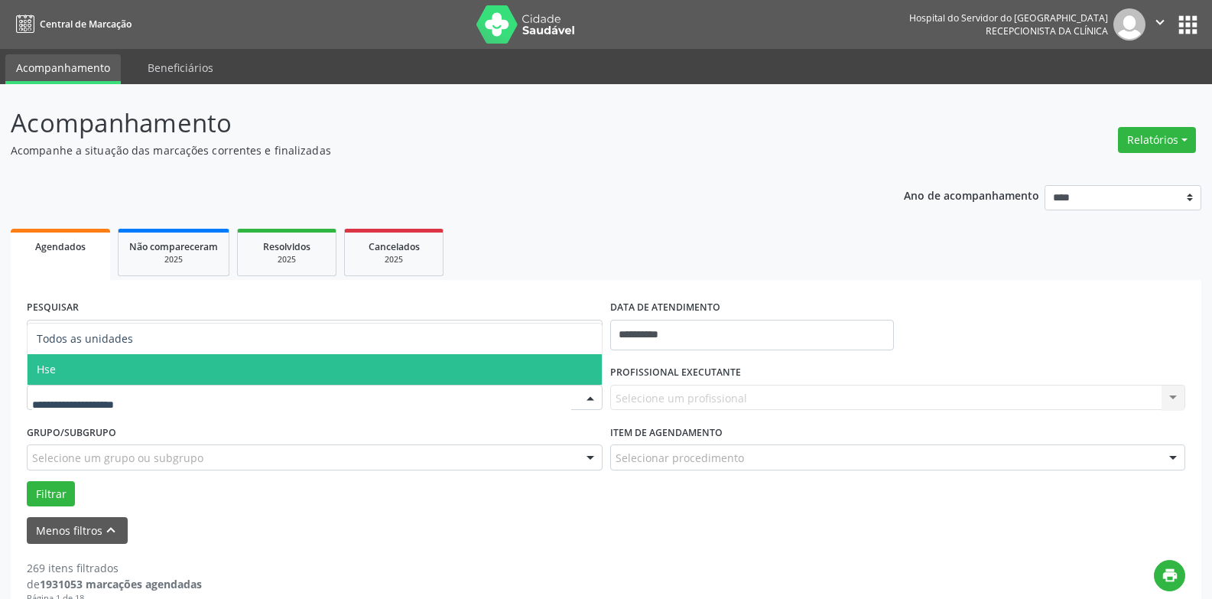
click at [233, 375] on span "Hse" at bounding box center [315, 369] width 574 height 31
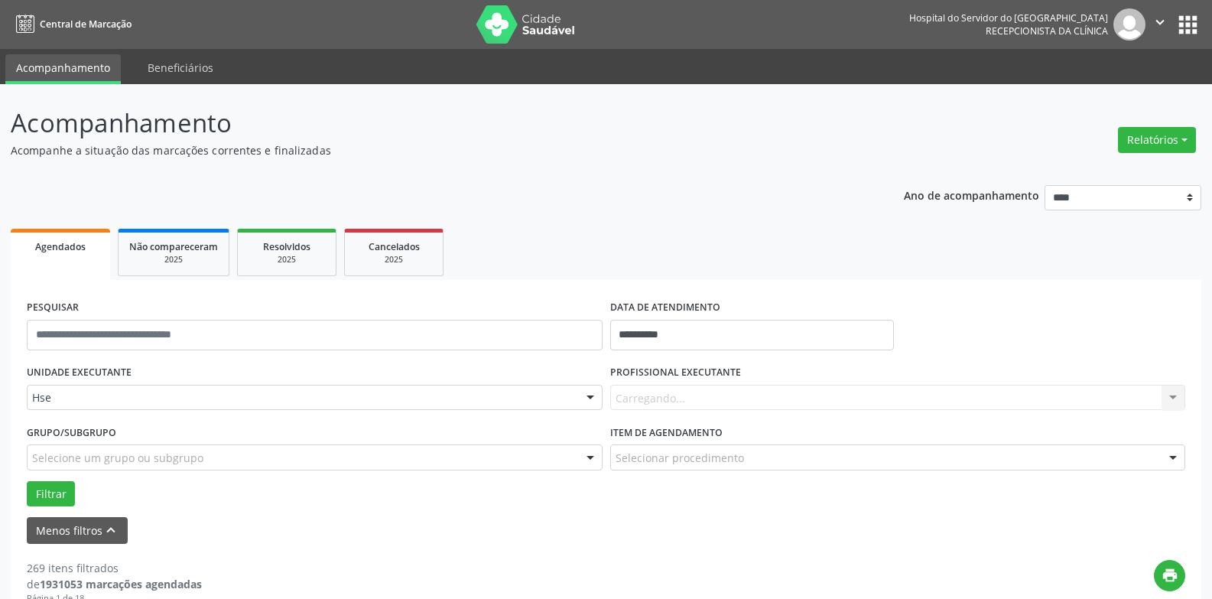
click at [820, 393] on div "Carregando... Nenhum resultado encontrado para: " " Não há nenhuma opção para s…" at bounding box center [898, 398] width 576 height 26
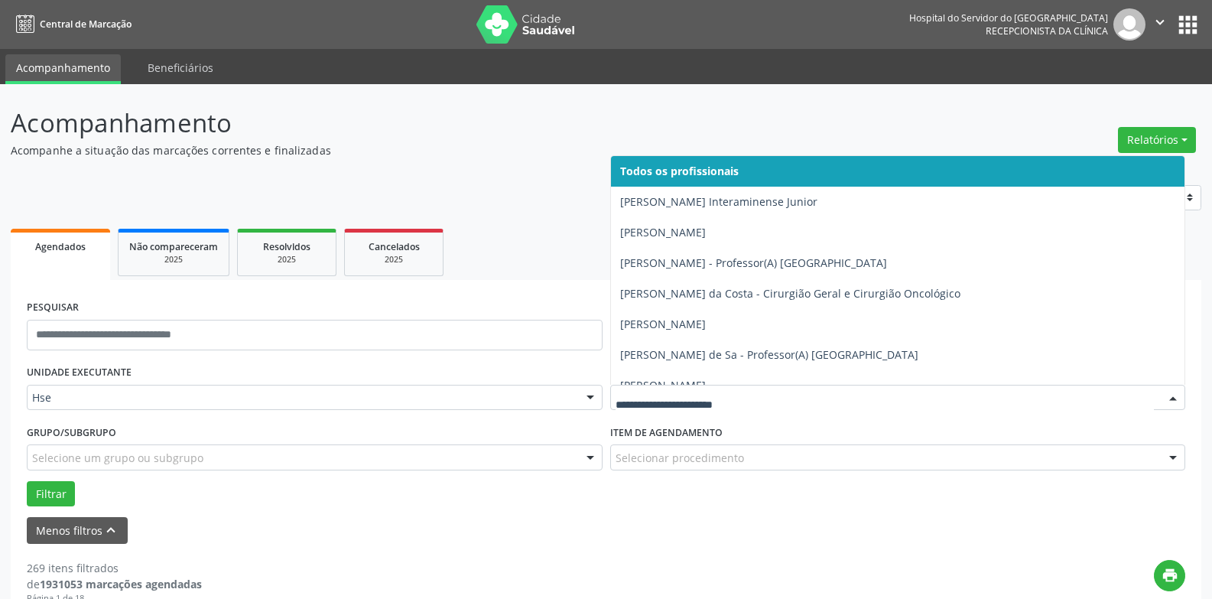
click at [1168, 402] on div at bounding box center [1172, 398] width 23 height 26
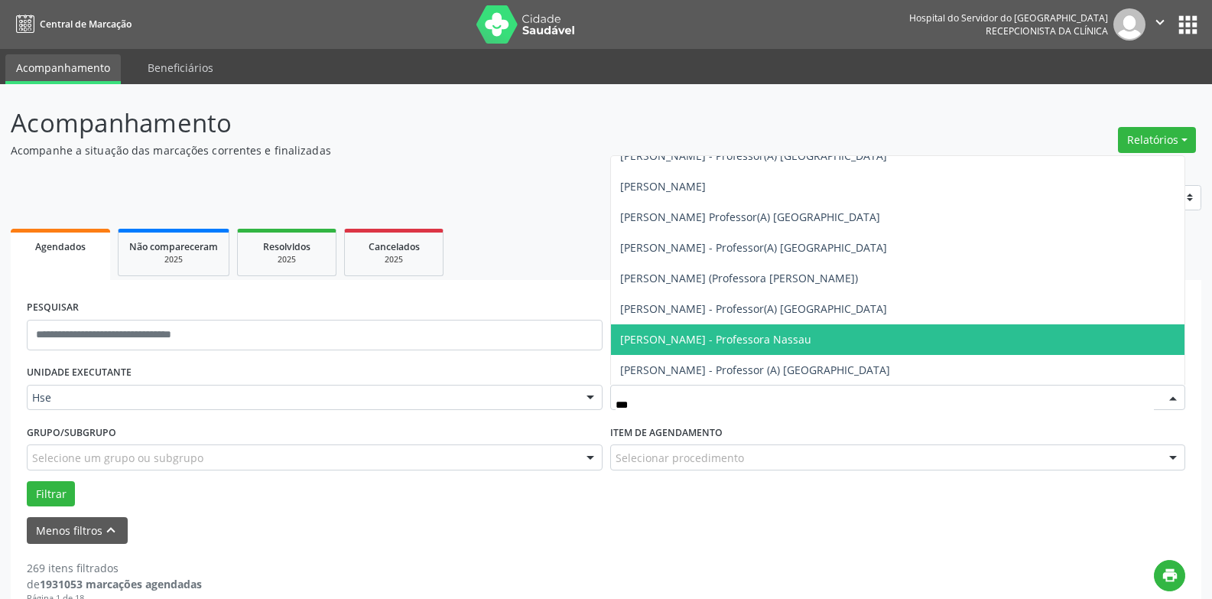
scroll to position [169, 0]
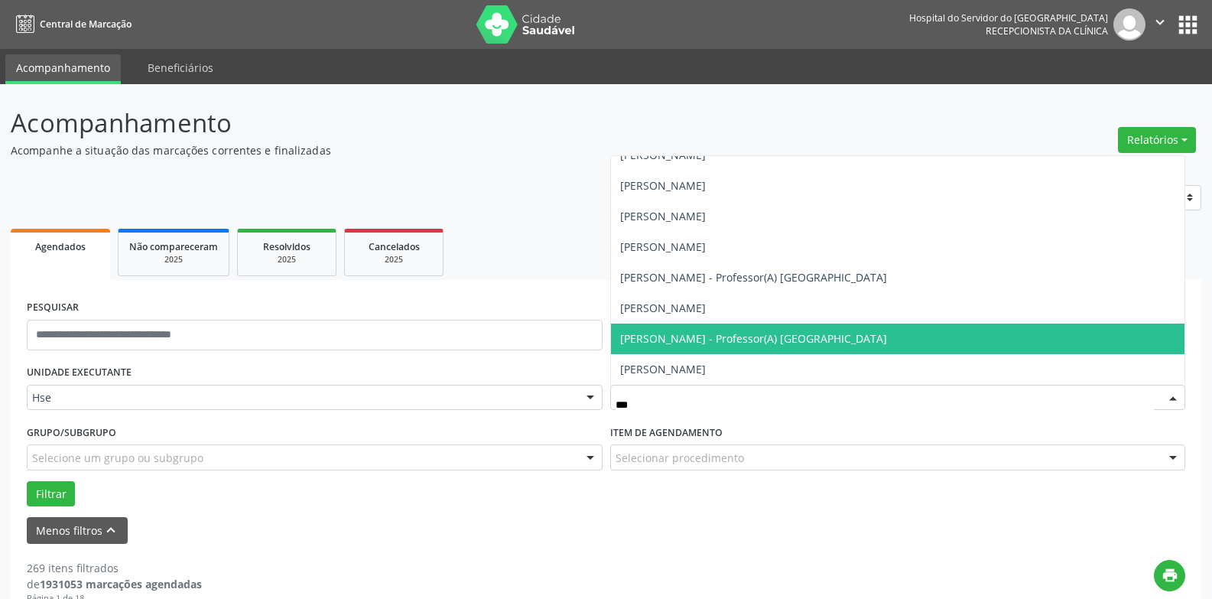
type input "****"
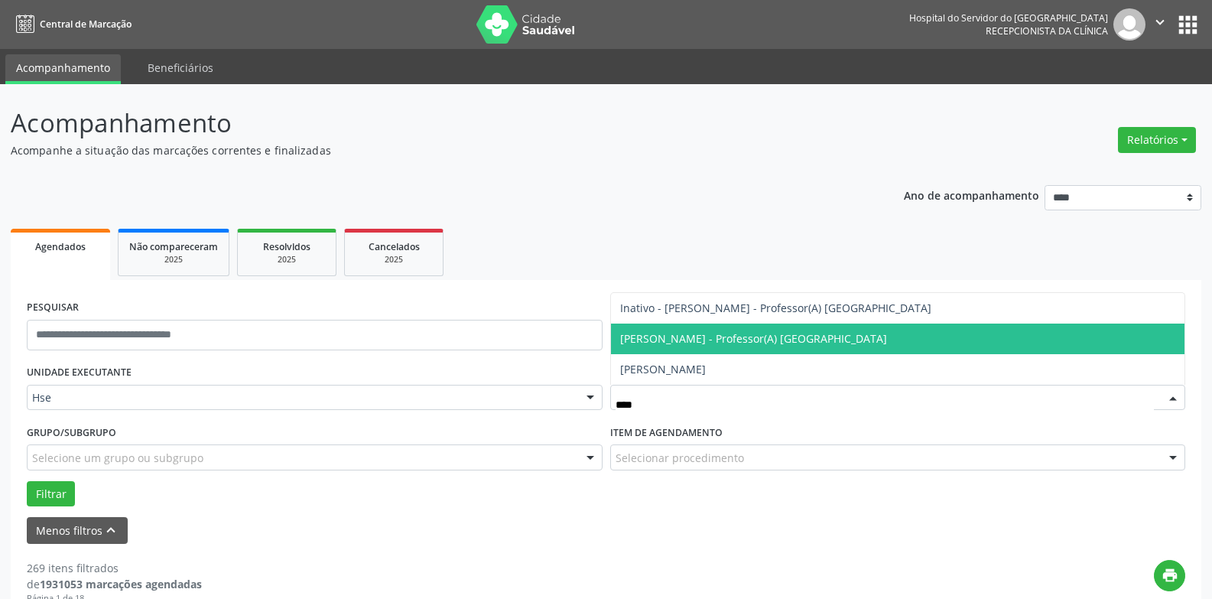
scroll to position [0, 0]
click at [931, 335] on span "[PERSON_NAME] - Professor(A) [GEOGRAPHIC_DATA]" at bounding box center [898, 338] width 574 height 31
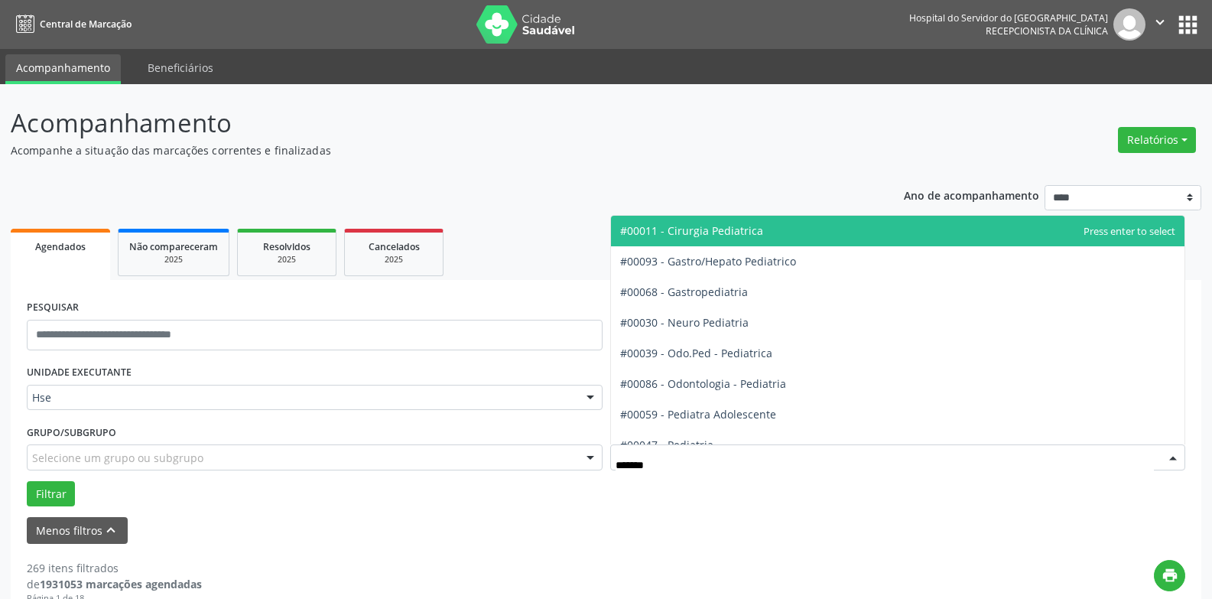
type input "******"
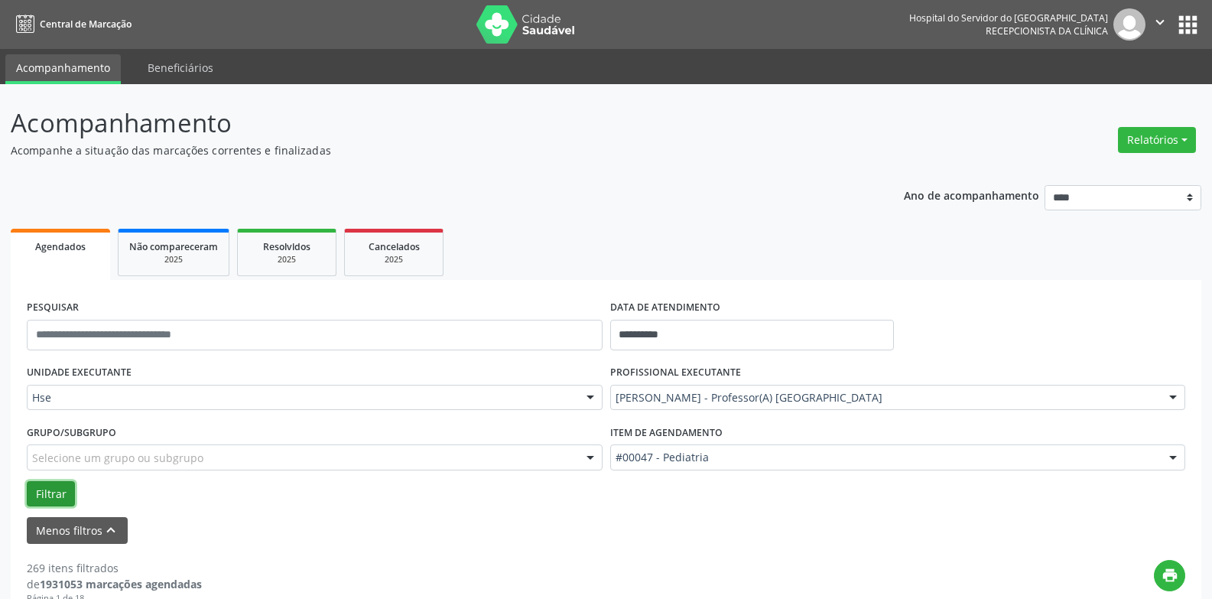
click at [44, 482] on button "Filtrar" at bounding box center [51, 494] width 48 height 26
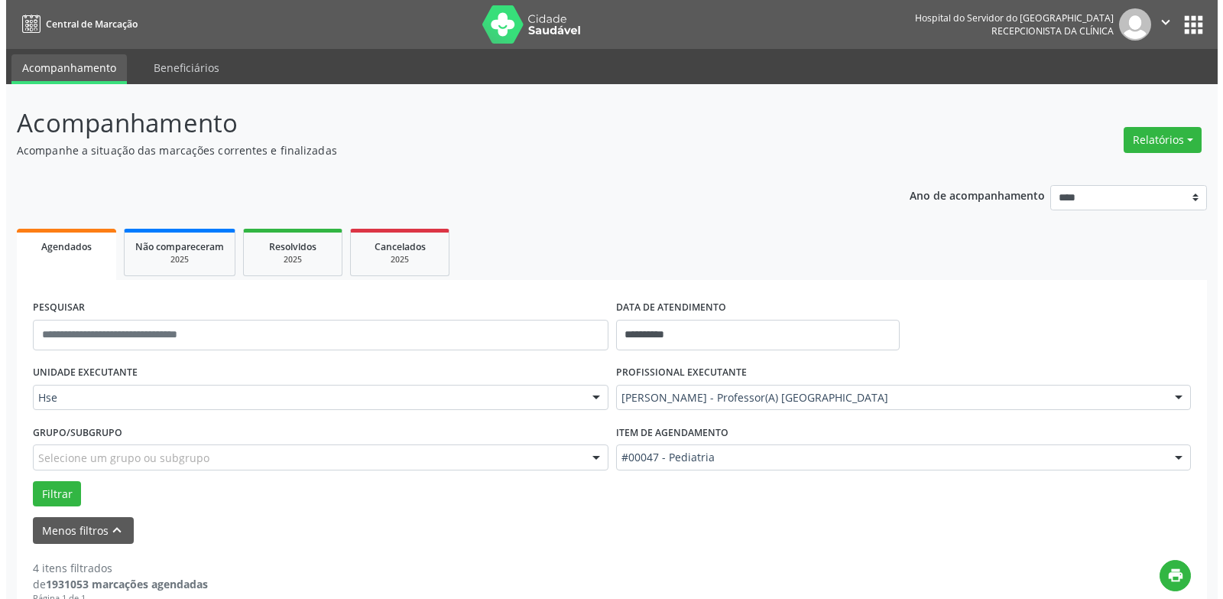
scroll to position [966, 0]
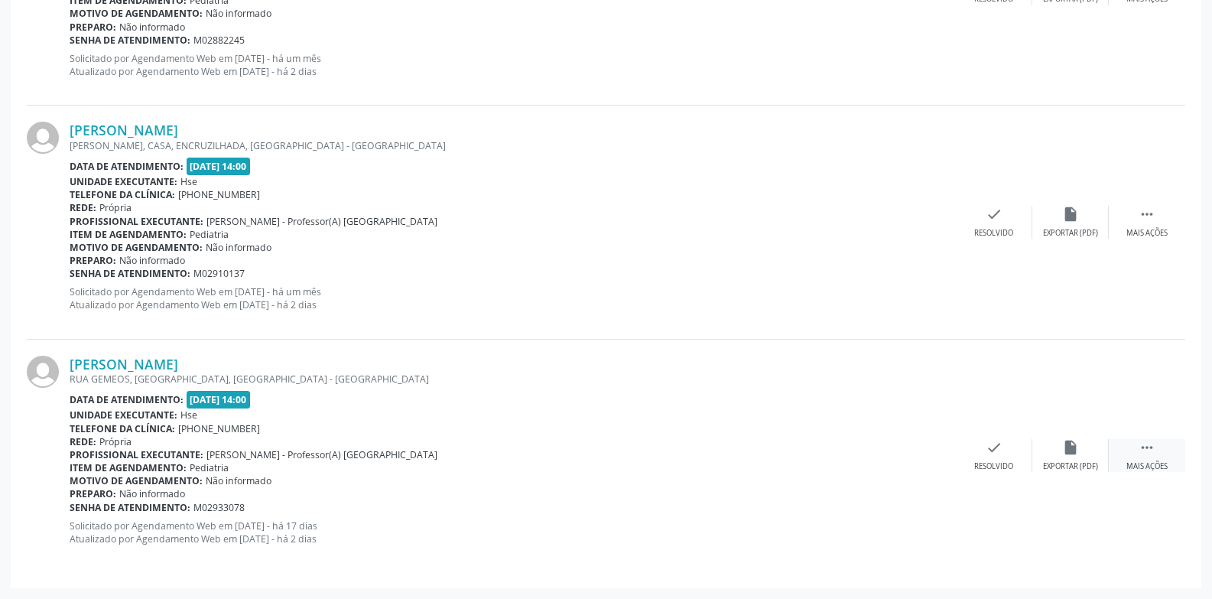
click at [1141, 458] on div " Mais ações" at bounding box center [1146, 455] width 76 height 33
click at [782, 443] on div "check Resolvido" at bounding box center [764, 455] width 76 height 33
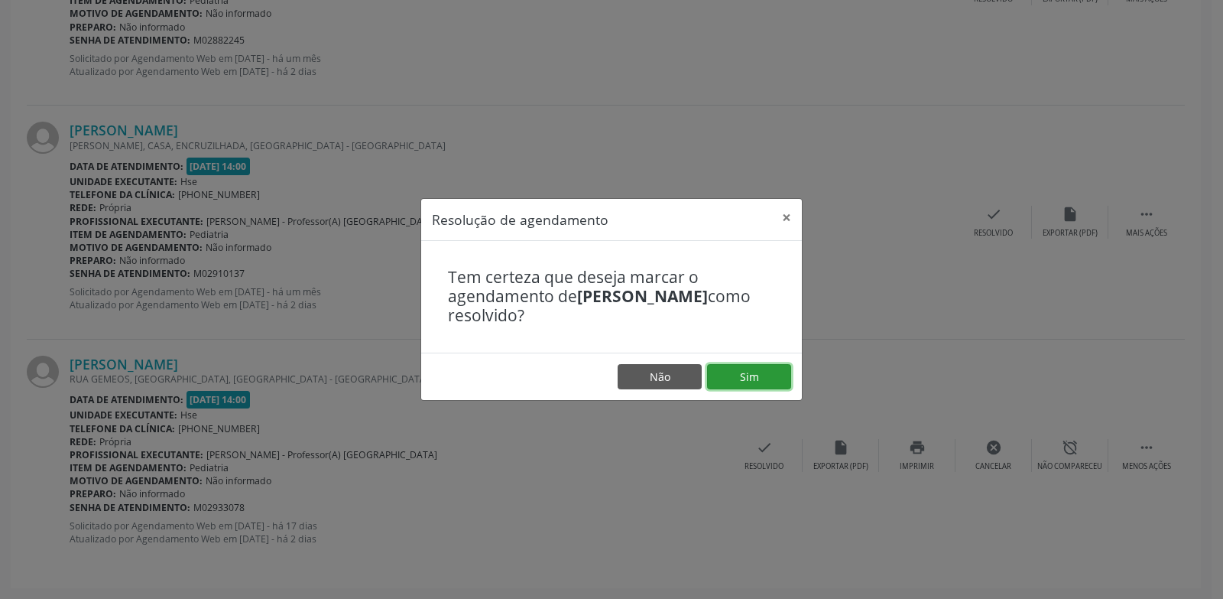
click at [755, 374] on button "Sim" at bounding box center [749, 377] width 84 height 26
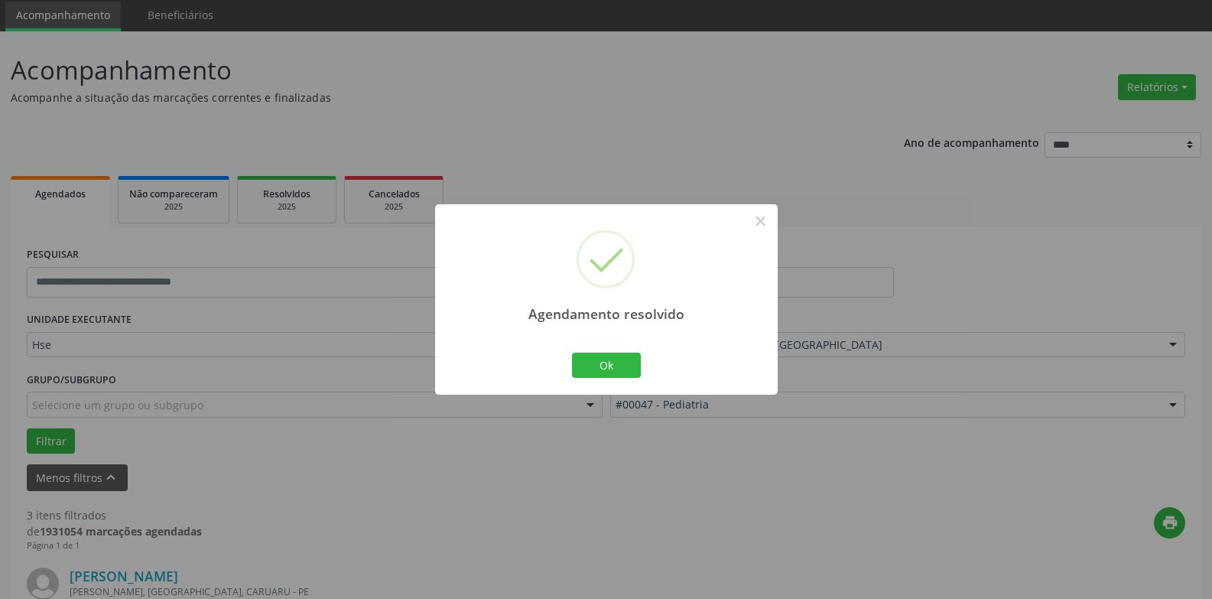
scroll to position [732, 0]
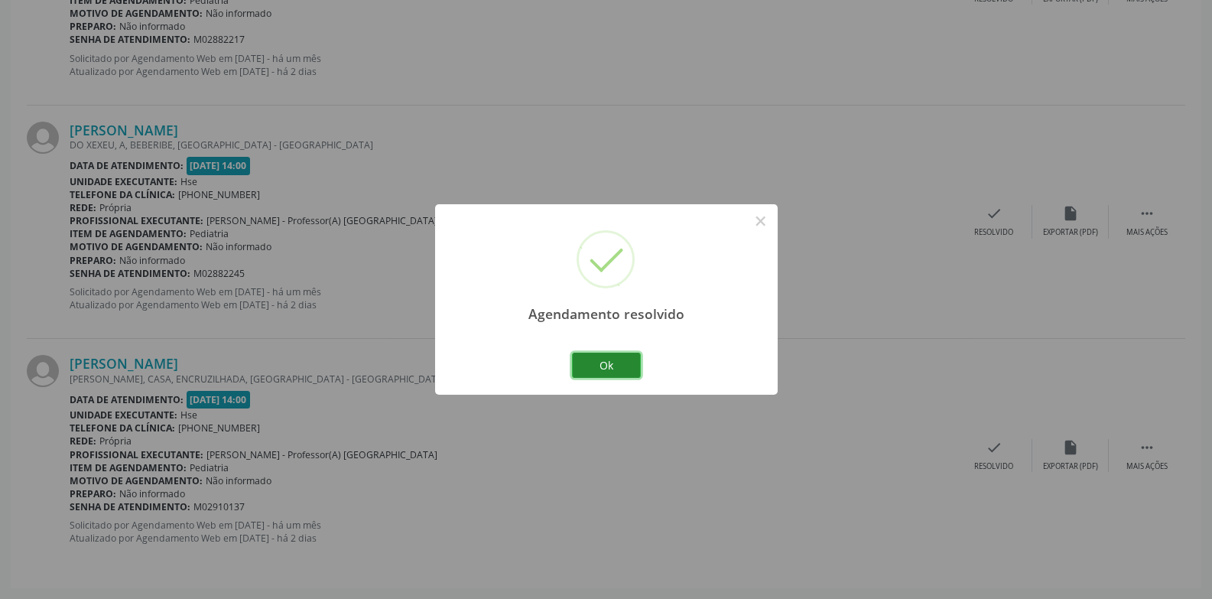
click at [624, 357] on button "Ok" at bounding box center [606, 365] width 69 height 26
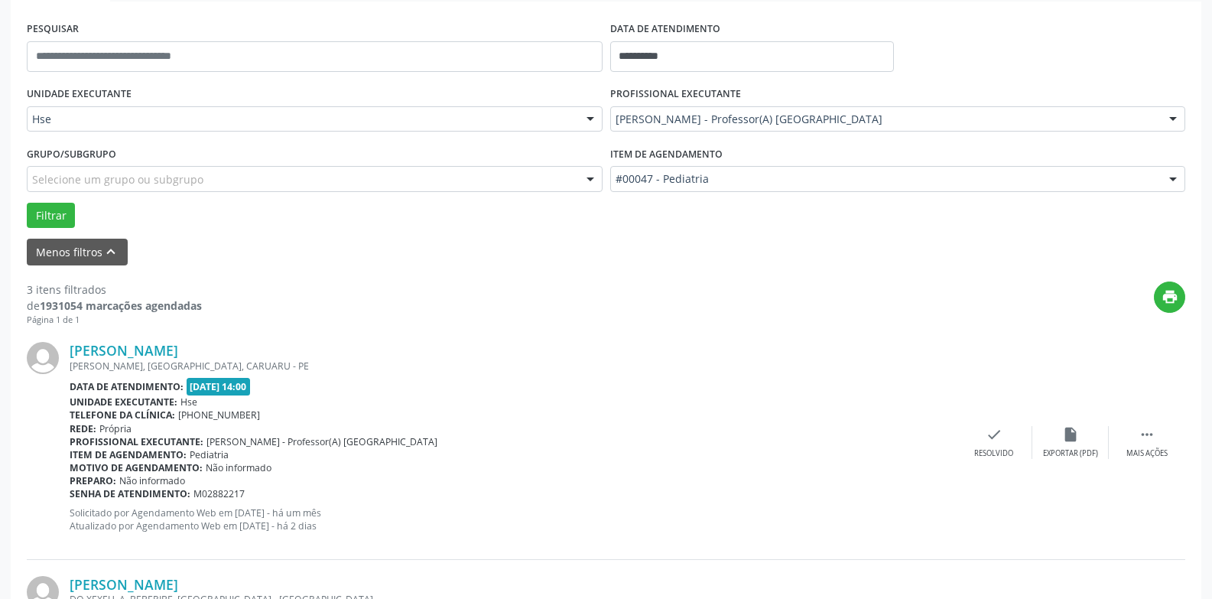
scroll to position [274, 0]
